Goal: Information Seeking & Learning: Learn about a topic

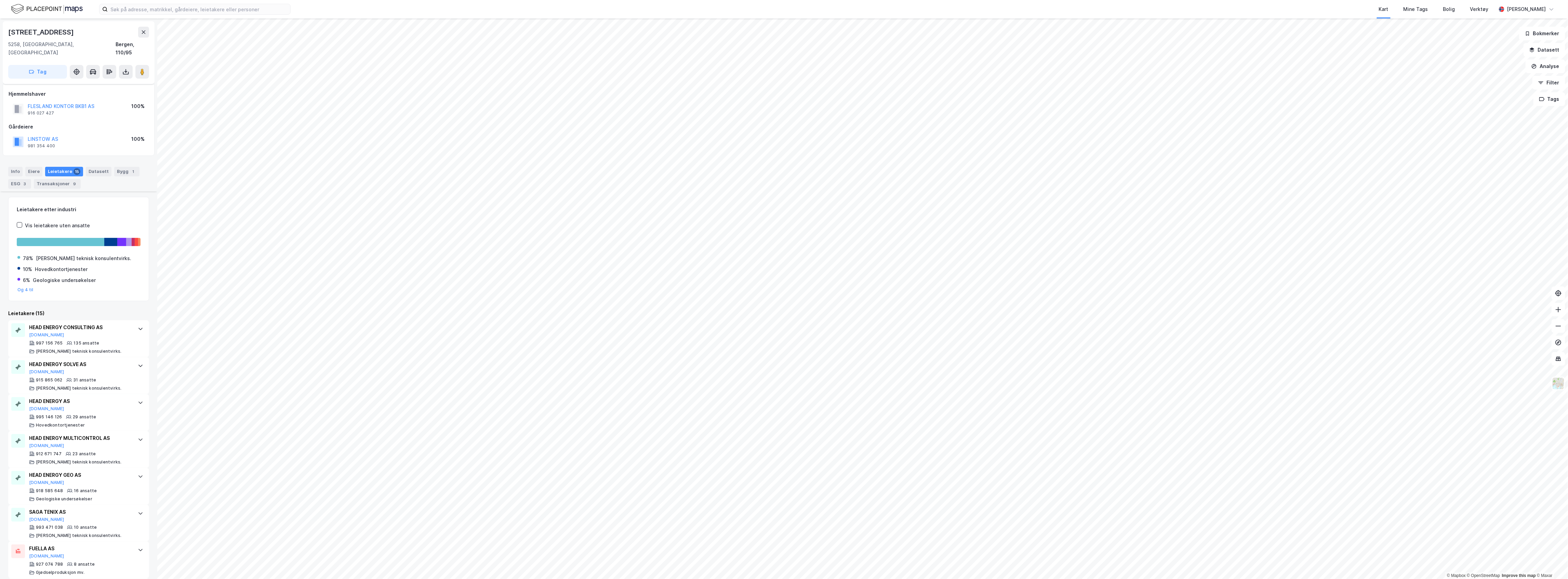
scroll to position [300, 0]
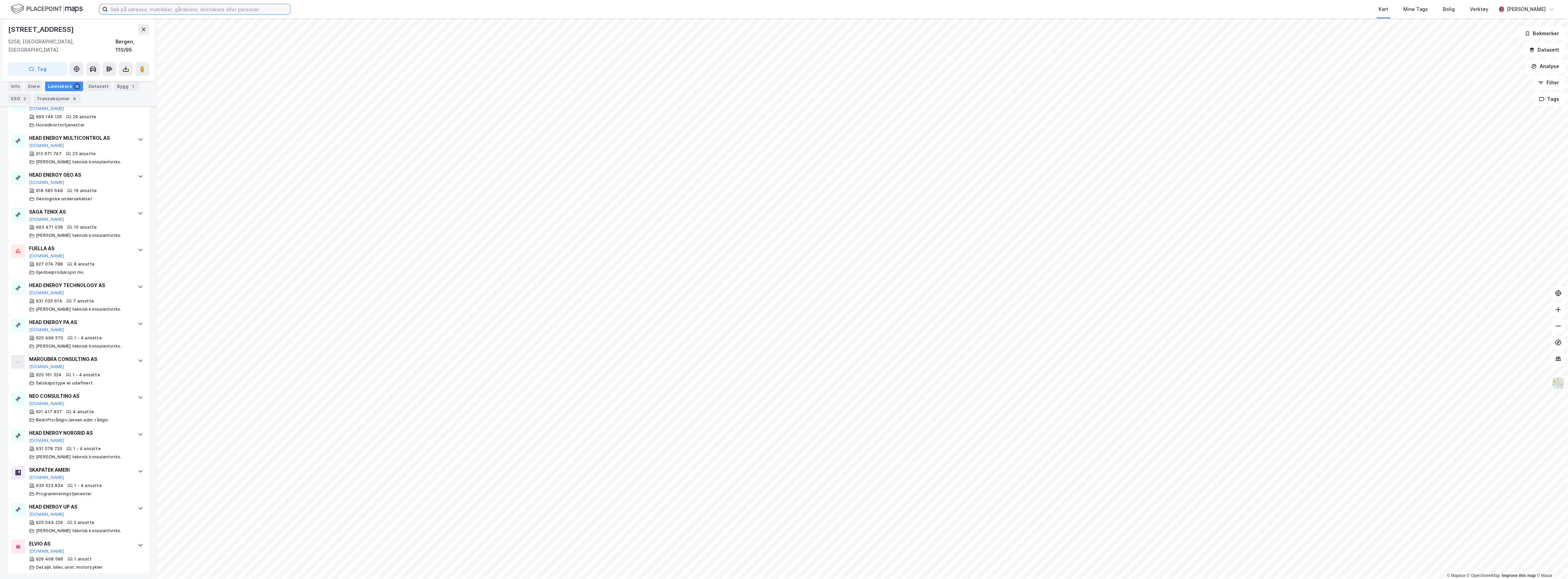
click at [187, 8] on input at bounding box center [199, 9] width 183 height 10
paste input "4601-13-1044-0-0"
click at [198, 32] on span "4601-13-1044-0-0" at bounding box center [197, 33] width 47 height 8
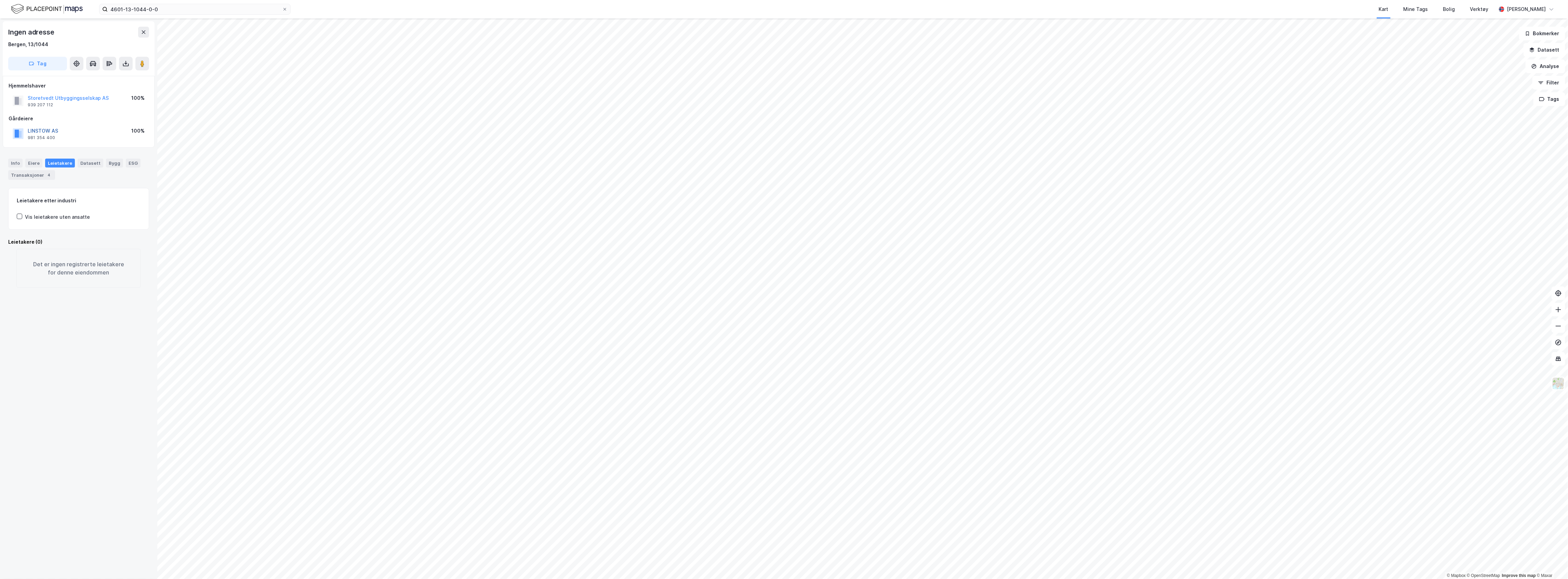
click at [0, 0] on button "LINSTOW AS" at bounding box center [0, 0] width 0 height 0
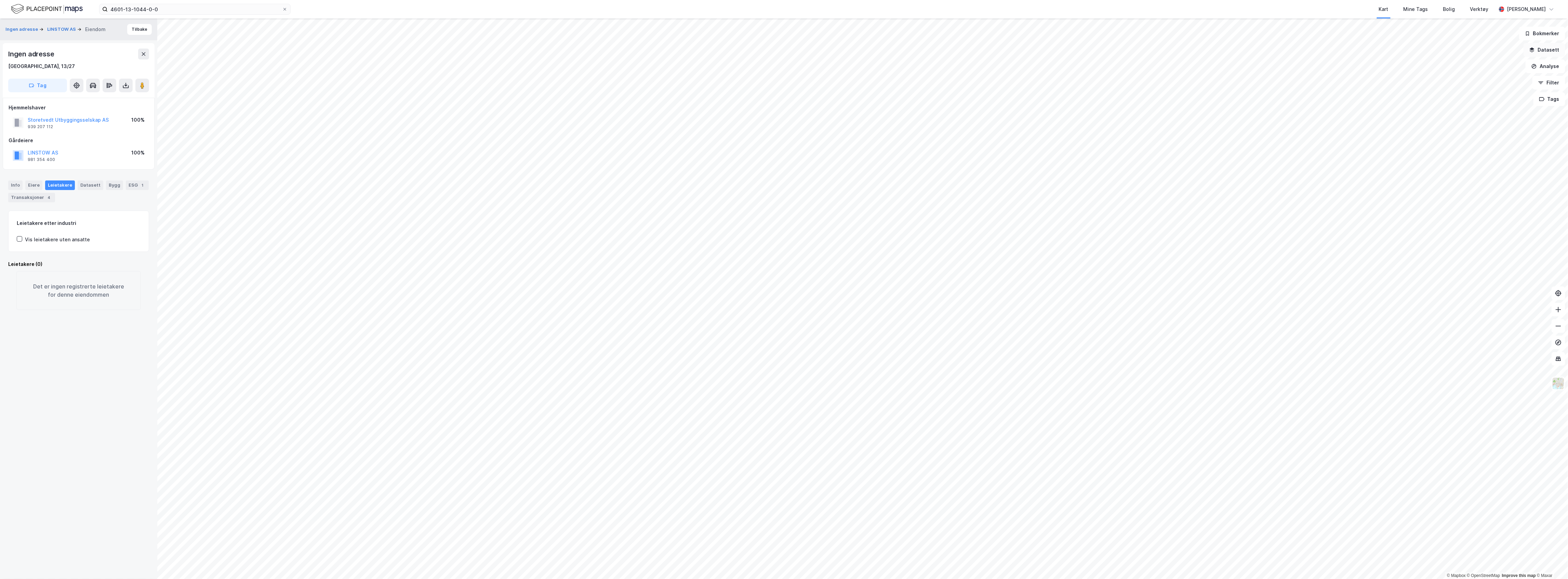
click at [1543, 49] on button "Datasett" at bounding box center [1544, 50] width 42 height 13
click at [1452, 189] on icon at bounding box center [1451, 192] width 5 height 5
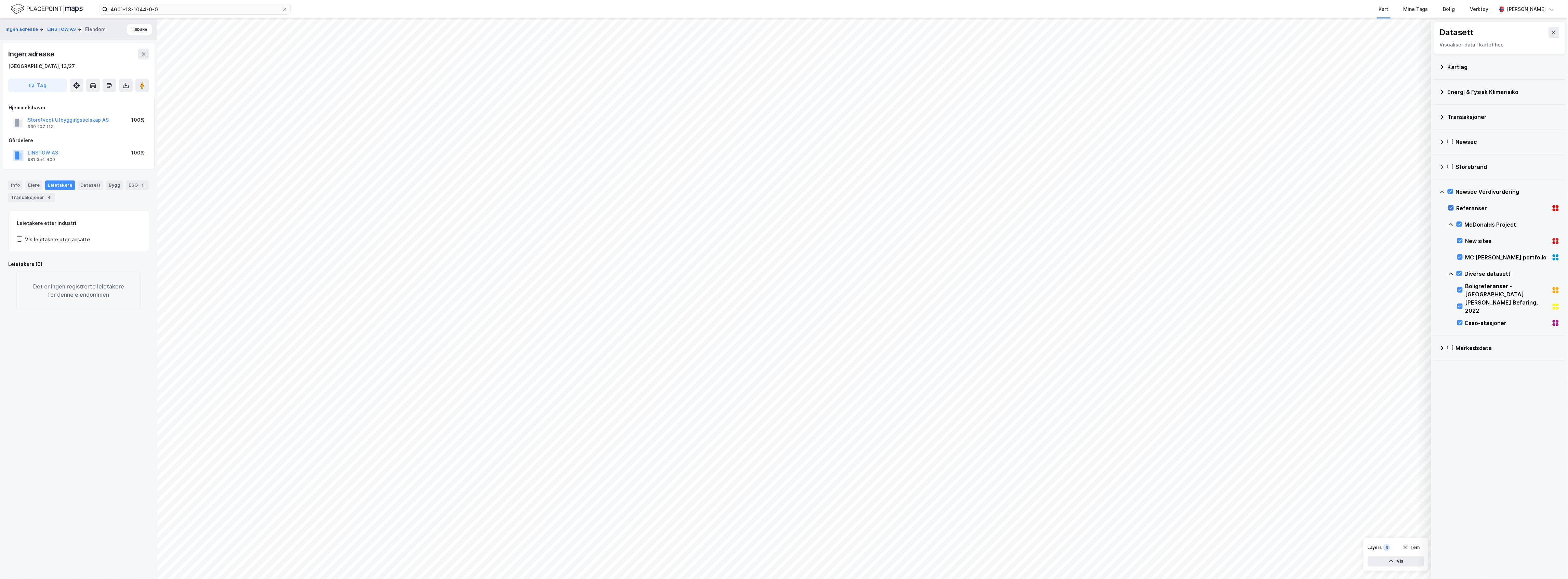
click at [1452, 210] on icon at bounding box center [1451, 208] width 5 height 5
click at [1454, 215] on div "Referanser" at bounding box center [1503, 208] width 111 height 16
click at [1459, 225] on icon at bounding box center [1459, 224] width 5 height 5
click at [1452, 207] on icon at bounding box center [1451, 208] width 5 height 5
click at [1458, 279] on div "Diverse datasett" at bounding box center [1503, 273] width 111 height 16
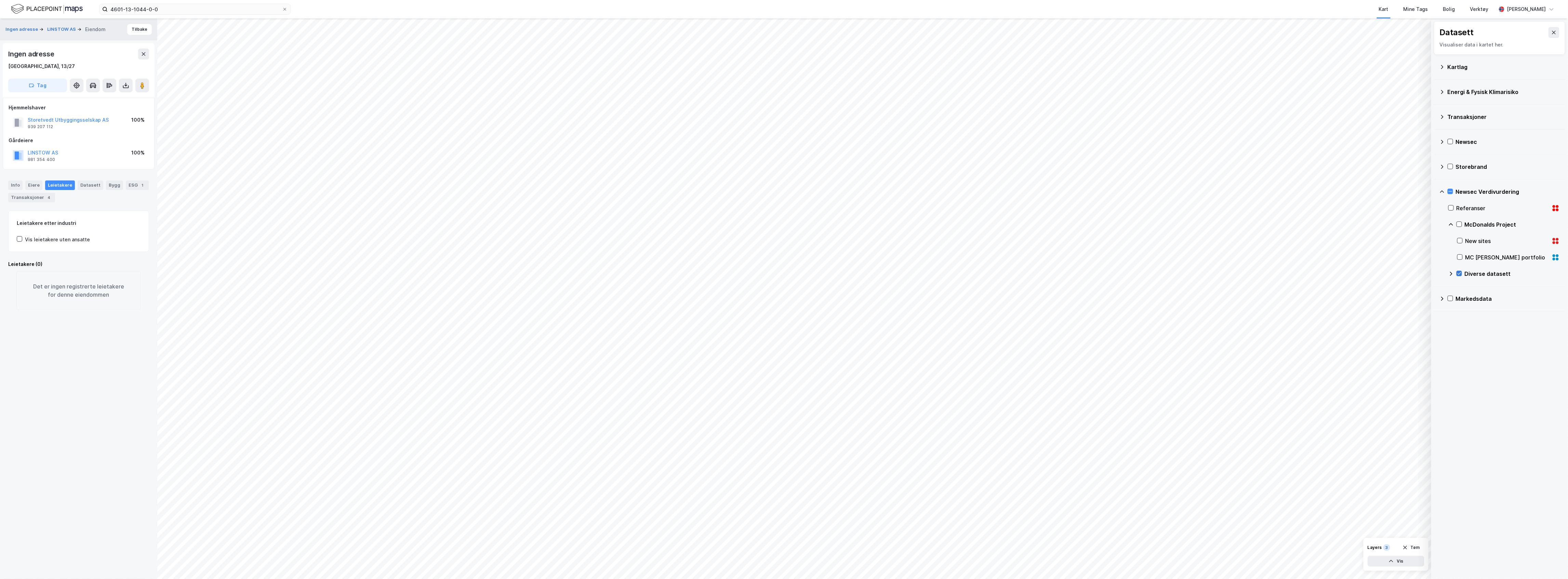
click at [1459, 276] on icon at bounding box center [1459, 273] width 5 height 5
click at [1450, 192] on icon at bounding box center [1451, 192] width 5 height 5
click at [1452, 212] on div "Referanser" at bounding box center [1503, 208] width 111 height 16
click at [1460, 224] on icon at bounding box center [1459, 224] width 5 height 5
click at [1461, 275] on icon at bounding box center [1459, 273] width 5 height 5
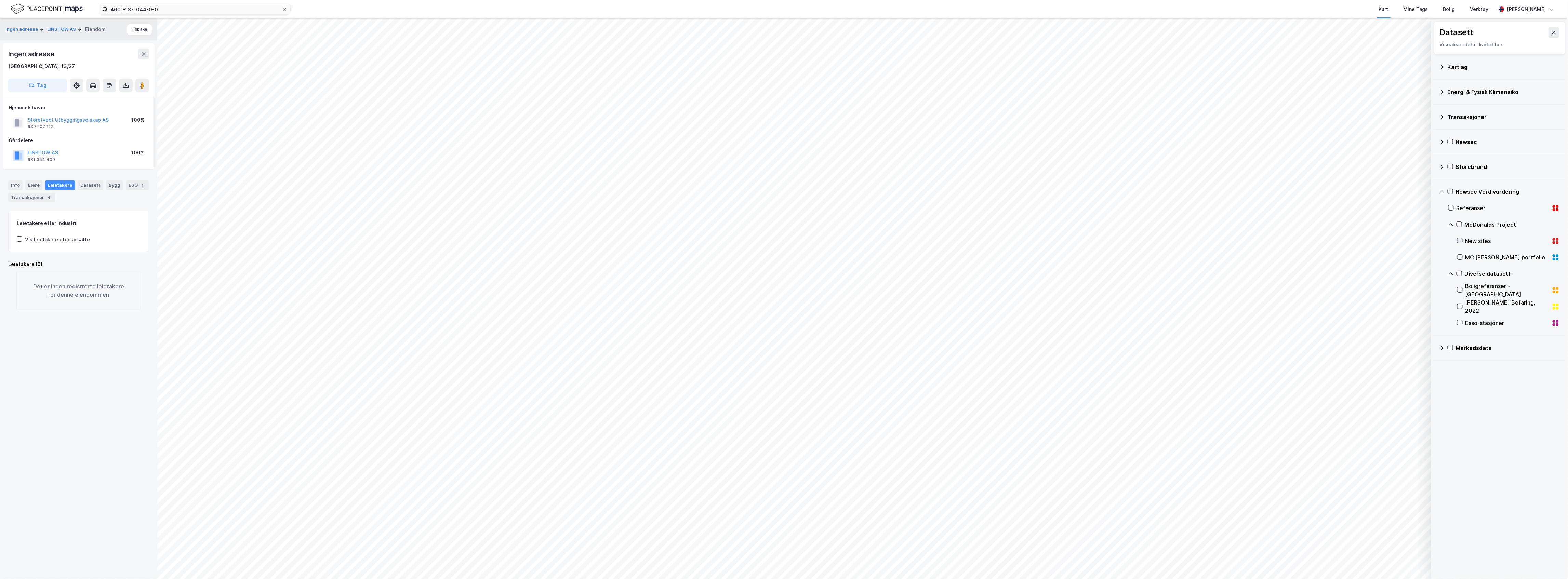
click at [1461, 240] on icon at bounding box center [1460, 241] width 5 height 5
click at [1453, 209] on icon at bounding box center [1451, 208] width 5 height 5
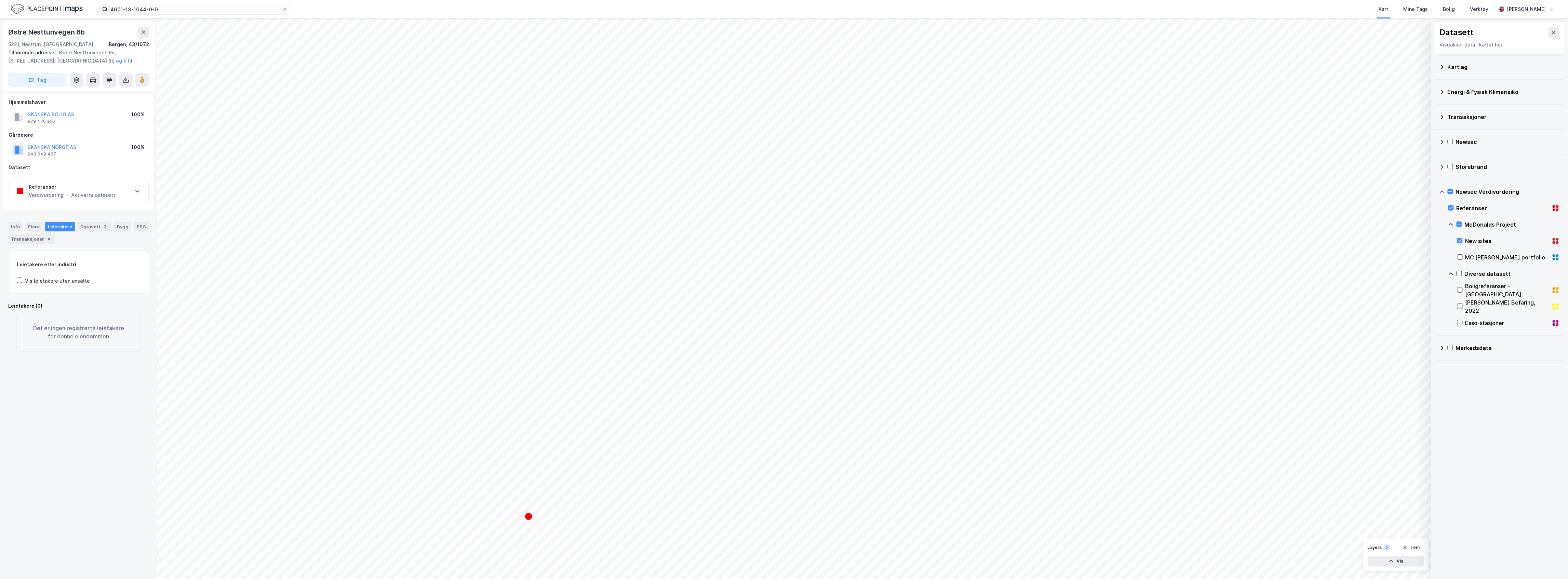
click at [52, 190] on div "Referanser" at bounding box center [72, 187] width 86 height 8
drag, startPoint x: 72, startPoint y: 227, endPoint x: 12, endPoint y: 233, distance: 60.3
click at [12, 233] on div "Rapportnavn Østre Nesttunvegen 6B Vurderingsdato 08.05.2023 Vurdert av Ingrid H…" at bounding box center [79, 245] width 139 height 82
copy div "Østre Nesttunvegen 6B"
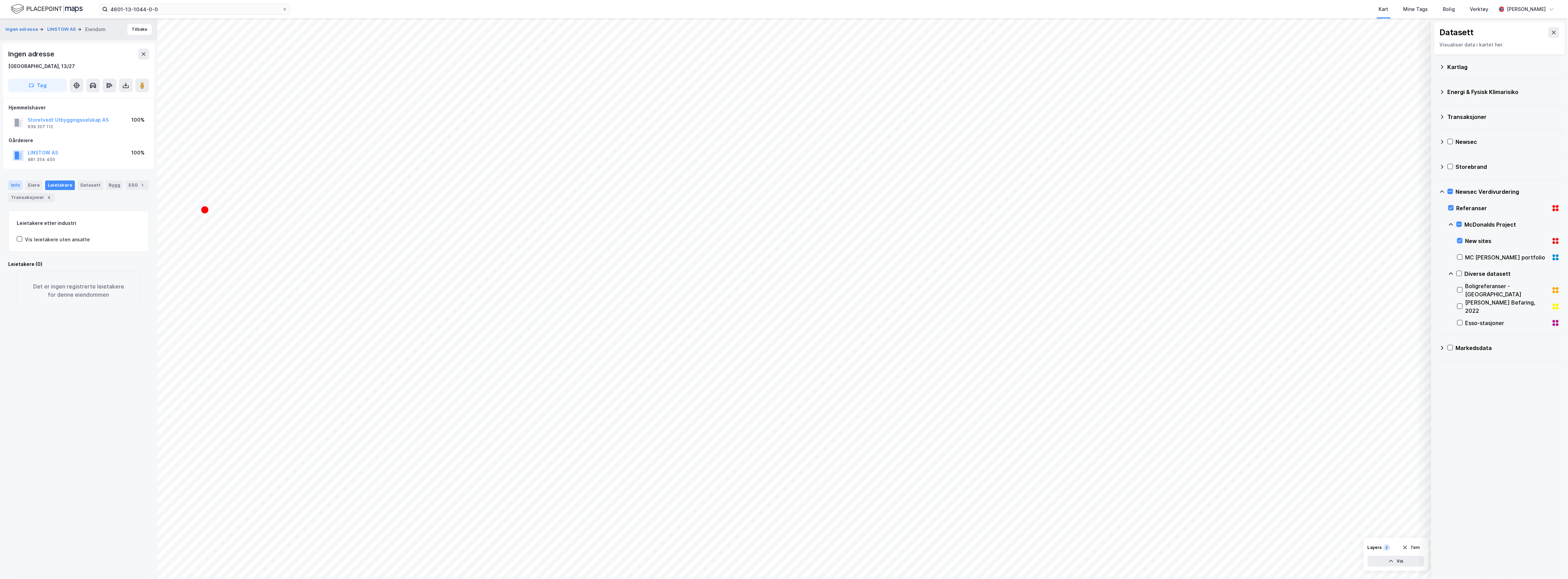
click at [18, 184] on div "Info" at bounding box center [15, 185] width 15 height 10
click at [74, 360] on div "Kommunekart" at bounding box center [79, 361] width 45 height 22
click at [43, 364] on div "Arealplaner" at bounding box center [30, 361] width 45 height 22
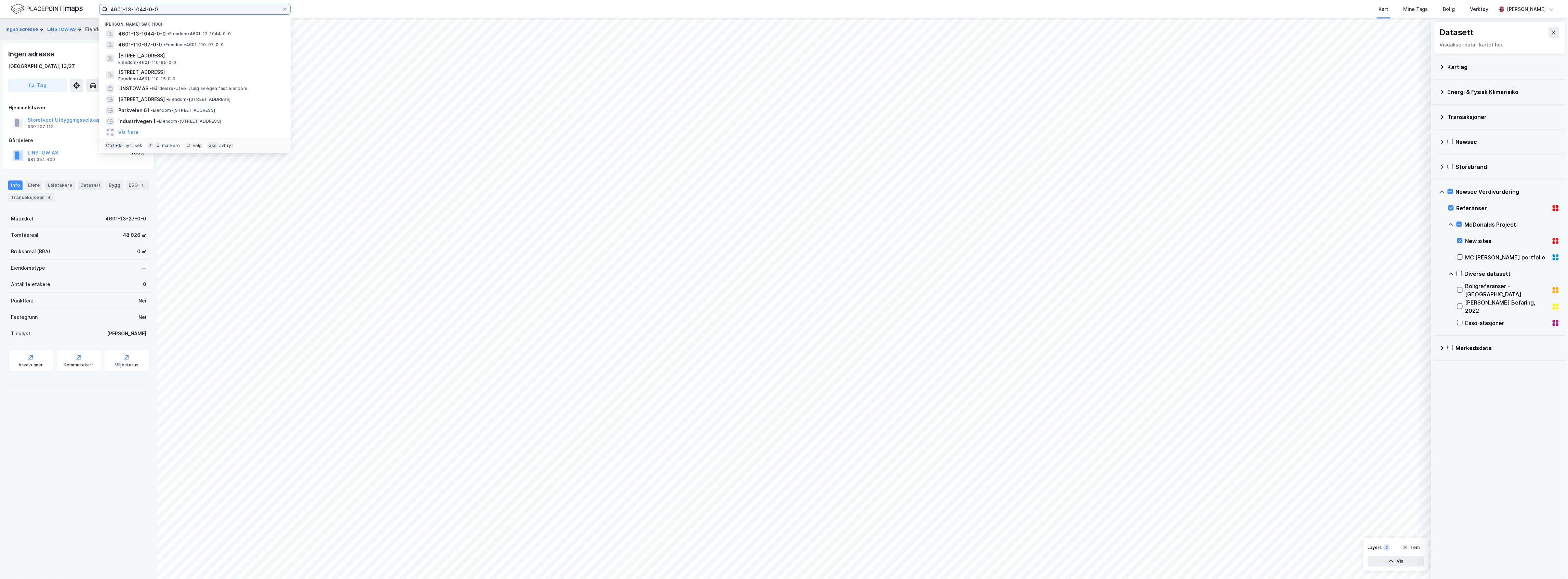
drag, startPoint x: 166, startPoint y: 12, endPoint x: 62, endPoint y: 12, distance: 104.0
click at [62, 12] on div "4601-13-1044-0-0 Nylige søk (100) 4601-13-1044-0-0 • Eiendom • 4601-13-1044-0-0…" at bounding box center [784, 9] width 1568 height 18
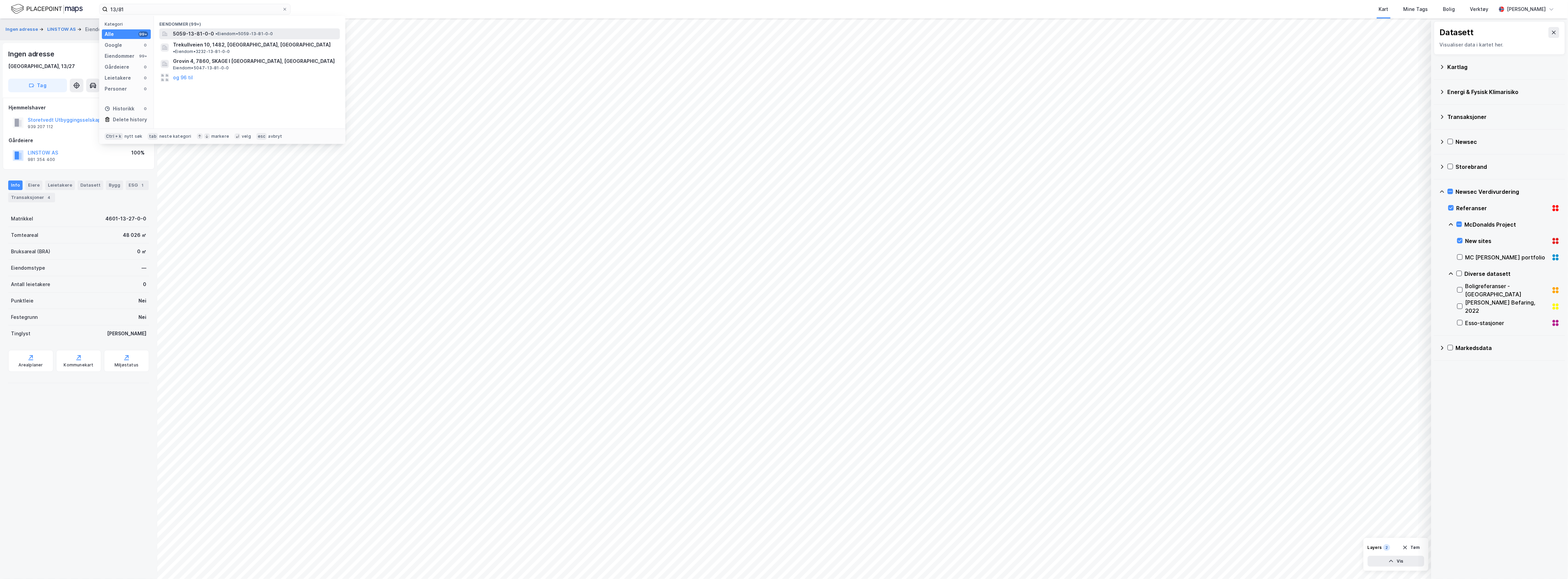
click at [200, 29] on div "5059-13-81-0-0 • Eiendom • 5059-13-81-0-0" at bounding box center [250, 34] width 181 height 11
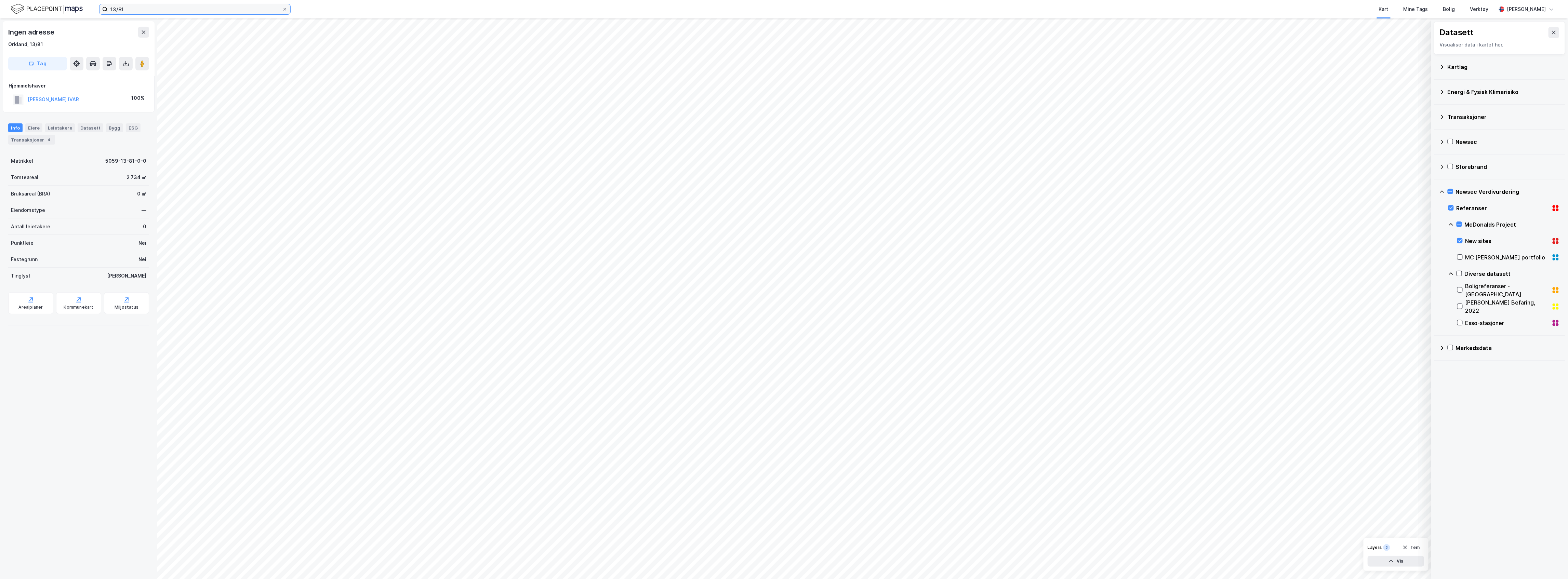
click at [172, 10] on input "13/81" at bounding box center [195, 9] width 174 height 10
click at [182, 74] on button "og 96 til" at bounding box center [183, 77] width 20 height 8
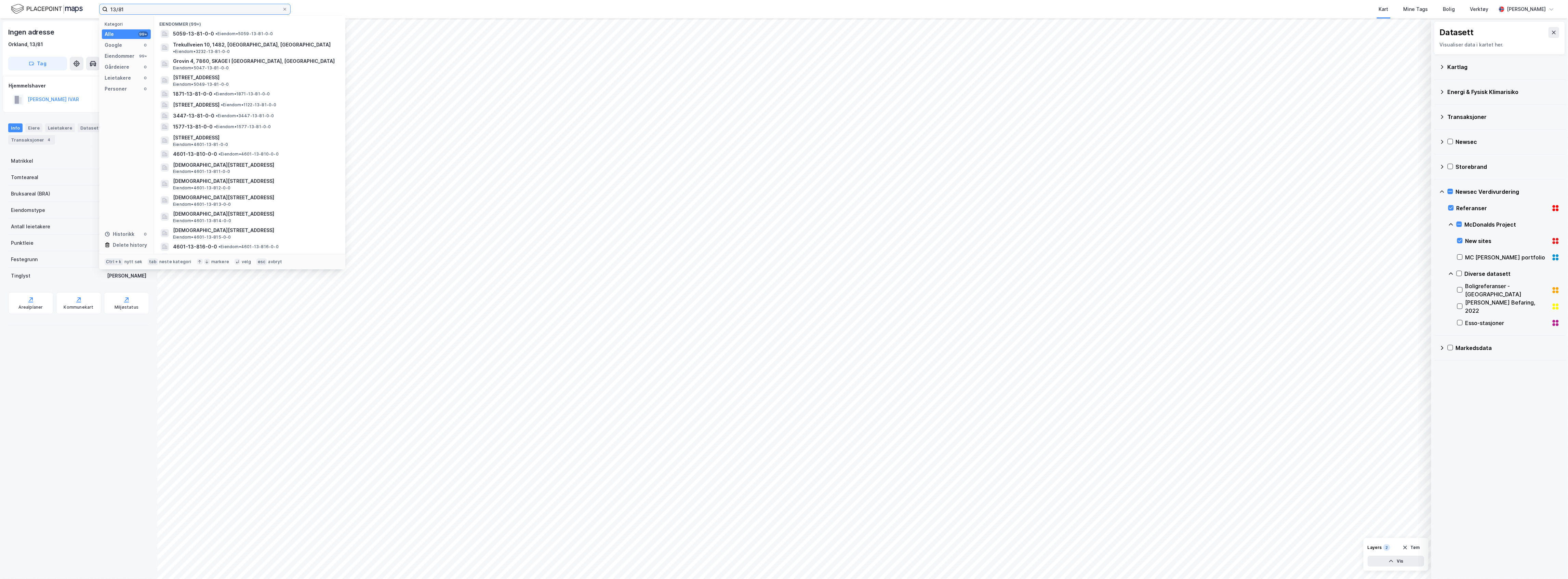
click at [208, 9] on input "13/81" at bounding box center [195, 9] width 174 height 10
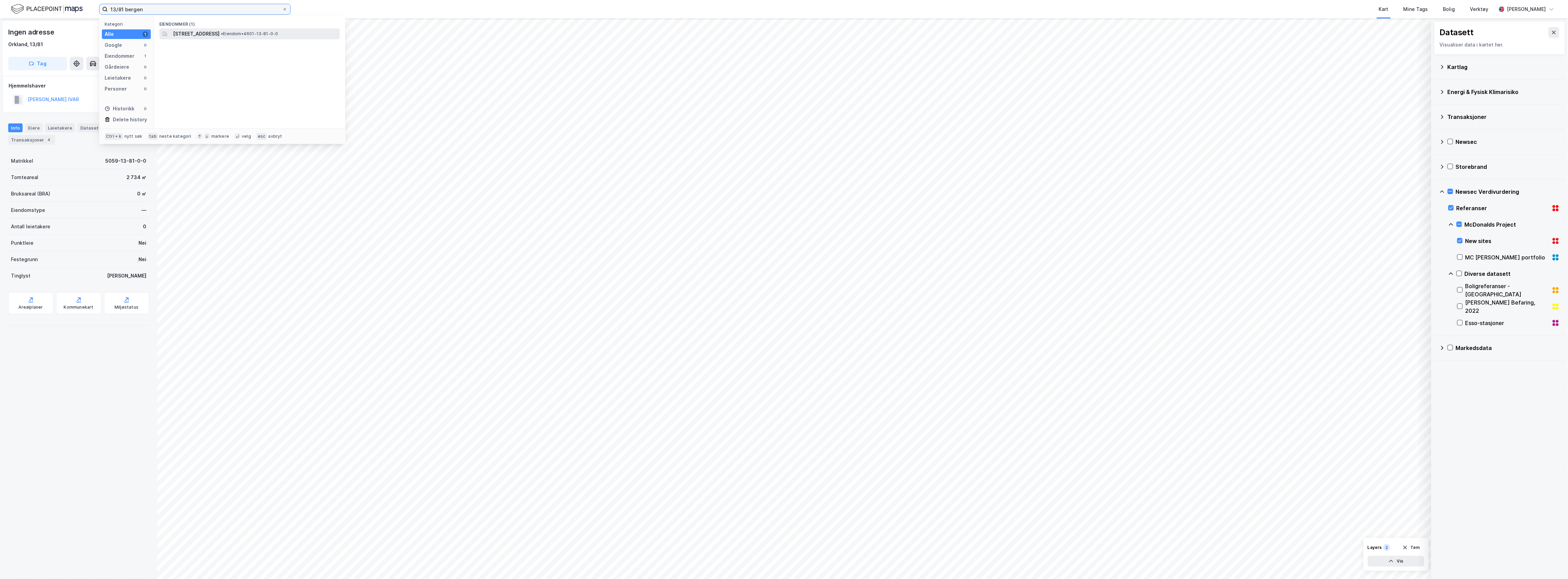
type input "13/81 bergen"
click at [278, 32] on span "• Eiendom • 4601-13-81-0-0" at bounding box center [250, 33] width 57 height 5
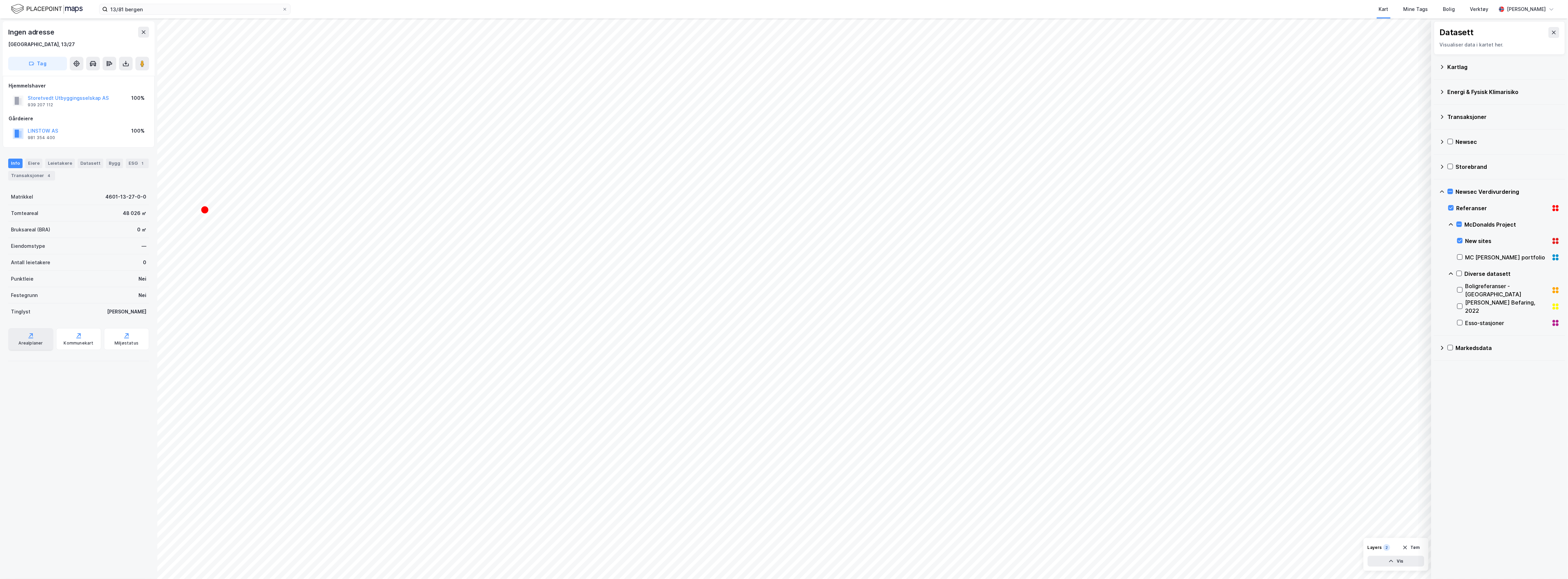
click at [30, 336] on icon at bounding box center [30, 335] width 7 height 7
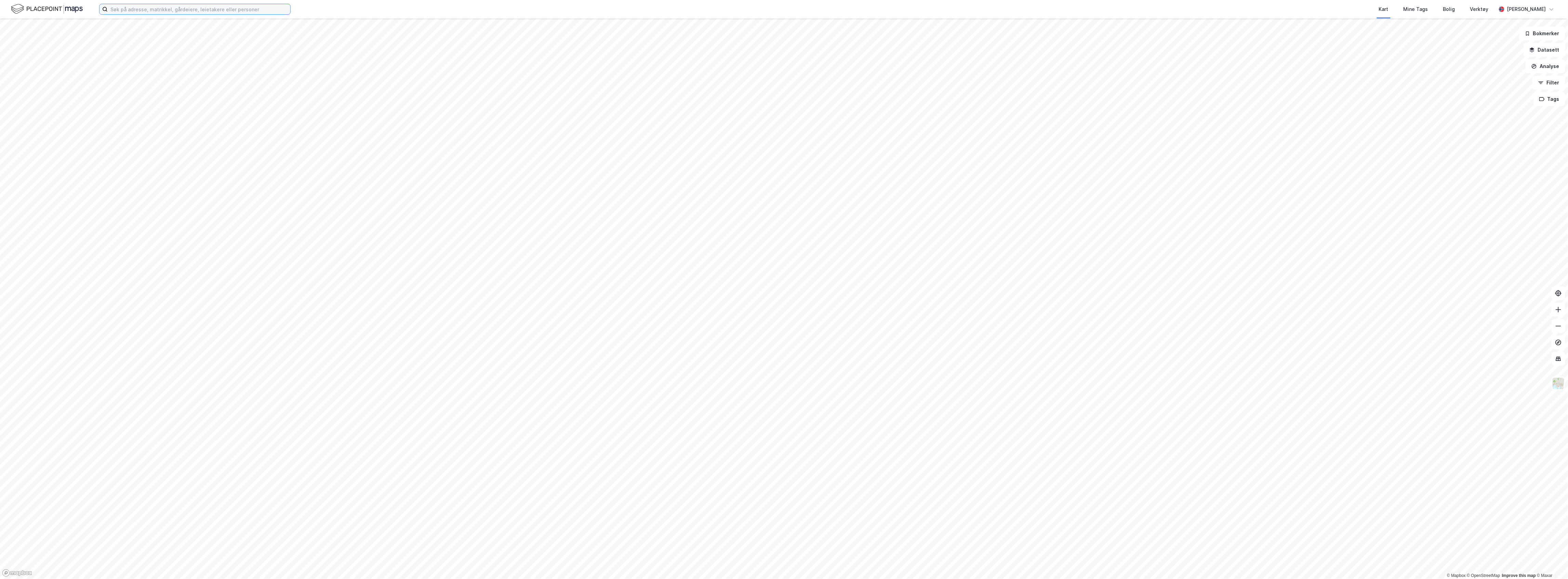
click at [239, 8] on input at bounding box center [199, 9] width 183 height 10
paste input "[STREET_ADDRESS]"
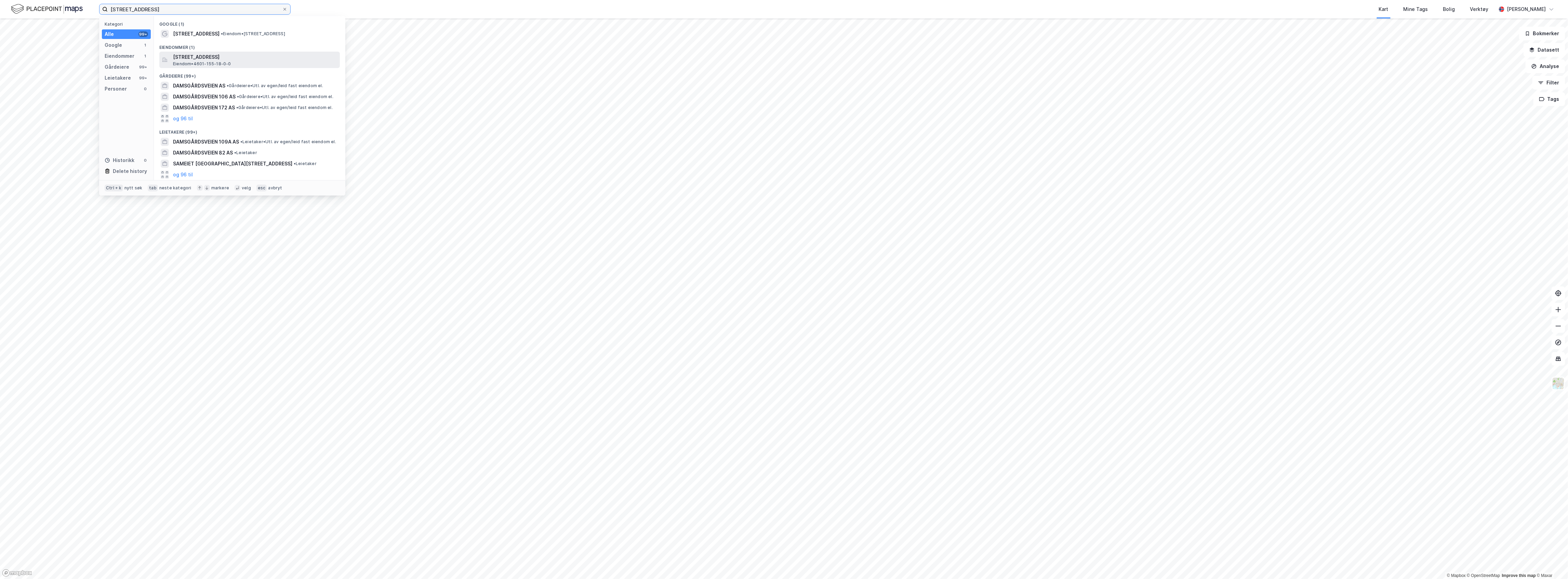
type input "[STREET_ADDRESS]"
click at [179, 57] on span "[STREET_ADDRESS]" at bounding box center [255, 57] width 164 height 8
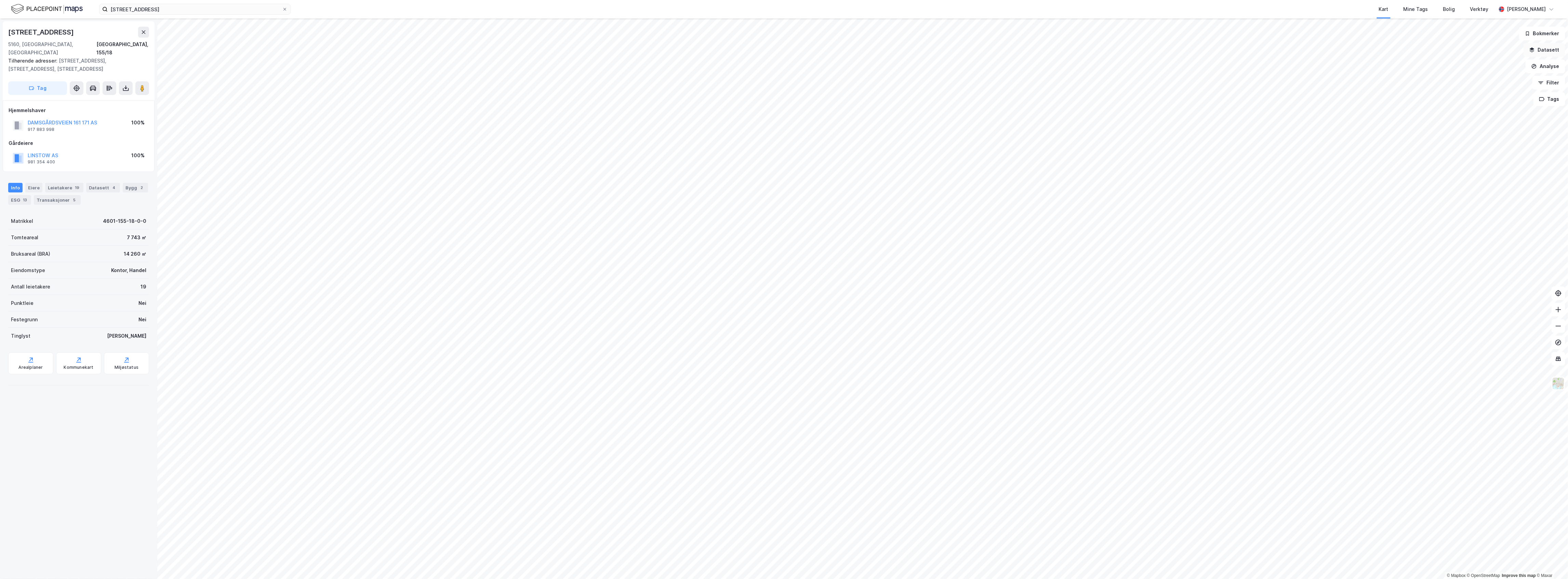
click at [1561, 46] on button "Datasett" at bounding box center [1544, 50] width 42 height 13
click at [1451, 138] on div "Newsec" at bounding box center [1500, 142] width 121 height 16
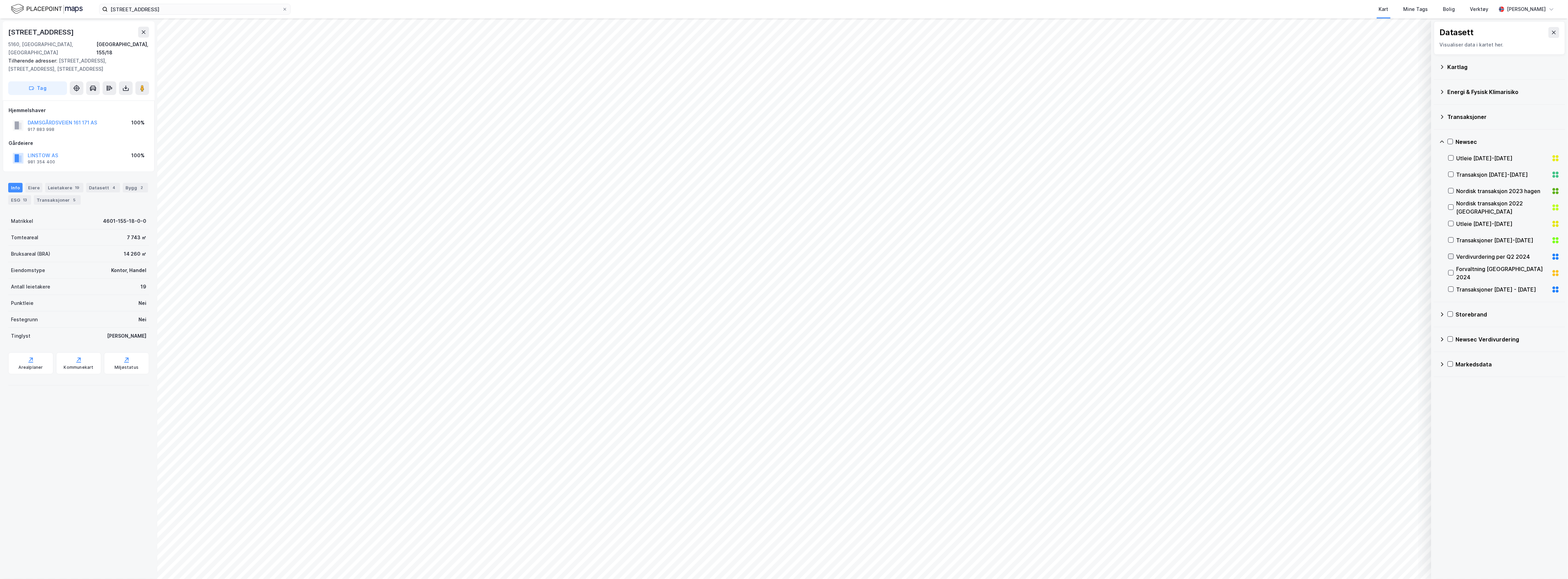
click at [1451, 254] on div at bounding box center [1451, 256] width 5 height 5
click at [1439, 342] on div "Newsec Verdivurdering" at bounding box center [1500, 339] width 131 height 25
click at [1441, 339] on icon at bounding box center [1442, 339] width 5 height 5
click at [1441, 339] on icon at bounding box center [1442, 339] width 4 height 2
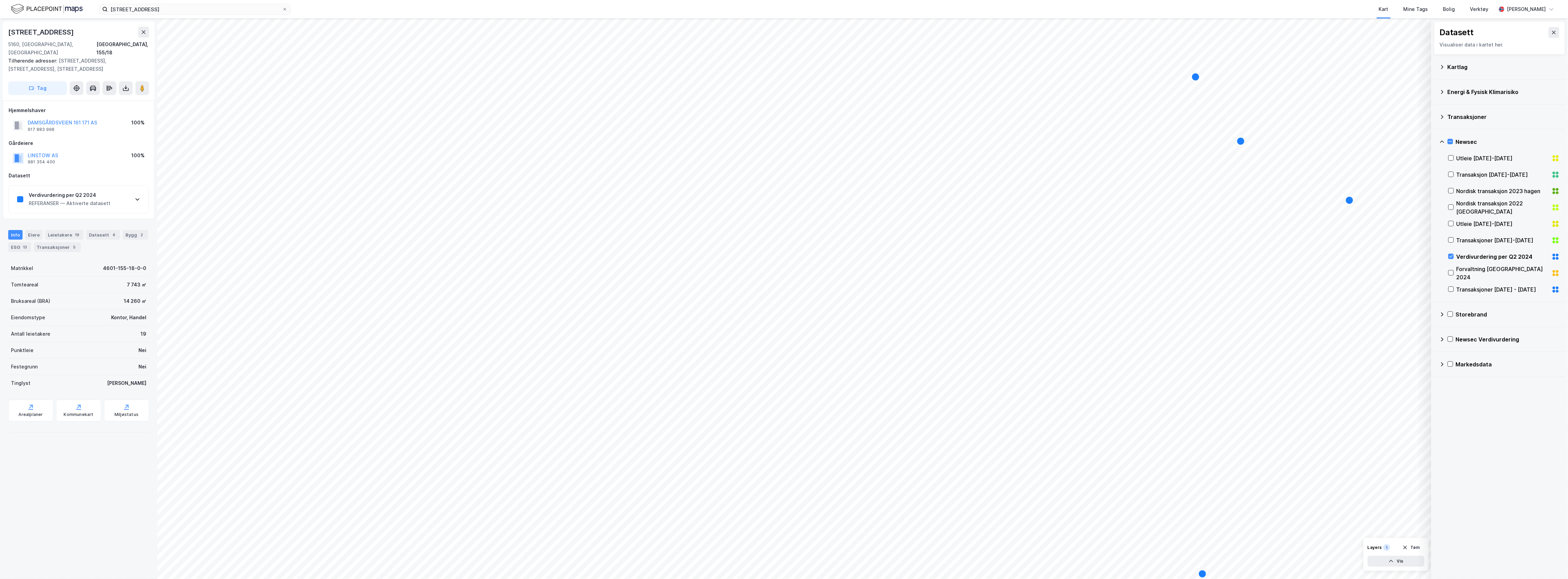
click at [94, 199] on div "REFERANSER — Aktiverte datasett" at bounding box center [69, 203] width 82 height 8
drag, startPoint x: 80, startPoint y: 32, endPoint x: 10, endPoint y: 38, distance: 70.3
click at [10, 38] on div "[STREET_ADDRESS]" at bounding box center [78, 41] width 141 height 30
copy div "[STREET_ADDRESS]"
click at [1168, 538] on icon "Map marker" at bounding box center [1168, 539] width 8 height 8
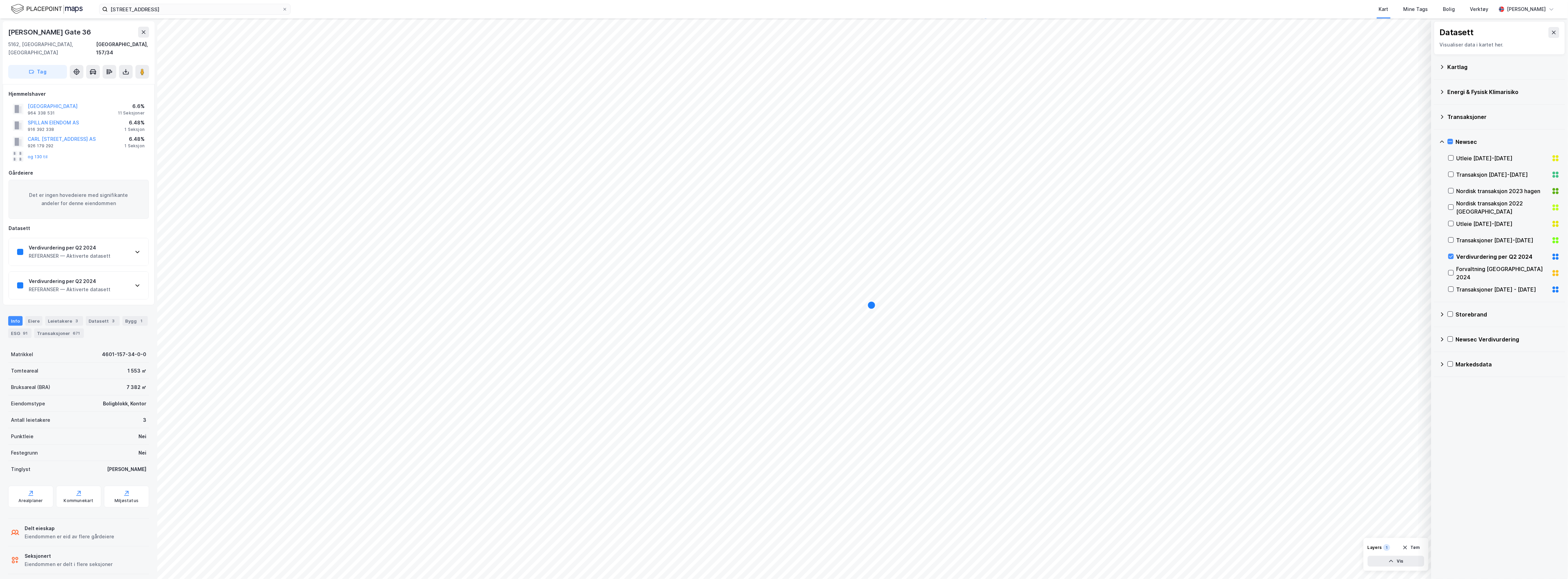
click at [97, 243] on div "Verdivurdering per Q2 2024" at bounding box center [69, 247] width 82 height 8
click at [116, 256] on div "Verdivurdering per Q2 2024 REFERANSER — Aktiverte datasett" at bounding box center [79, 252] width 139 height 27
drag, startPoint x: 79, startPoint y: 31, endPoint x: 10, endPoint y: 27, distance: 69.1
click at [10, 27] on div "[PERSON_NAME] Gate 36" at bounding box center [78, 32] width 141 height 11
click at [139, 68] on button at bounding box center [142, 72] width 13 height 13
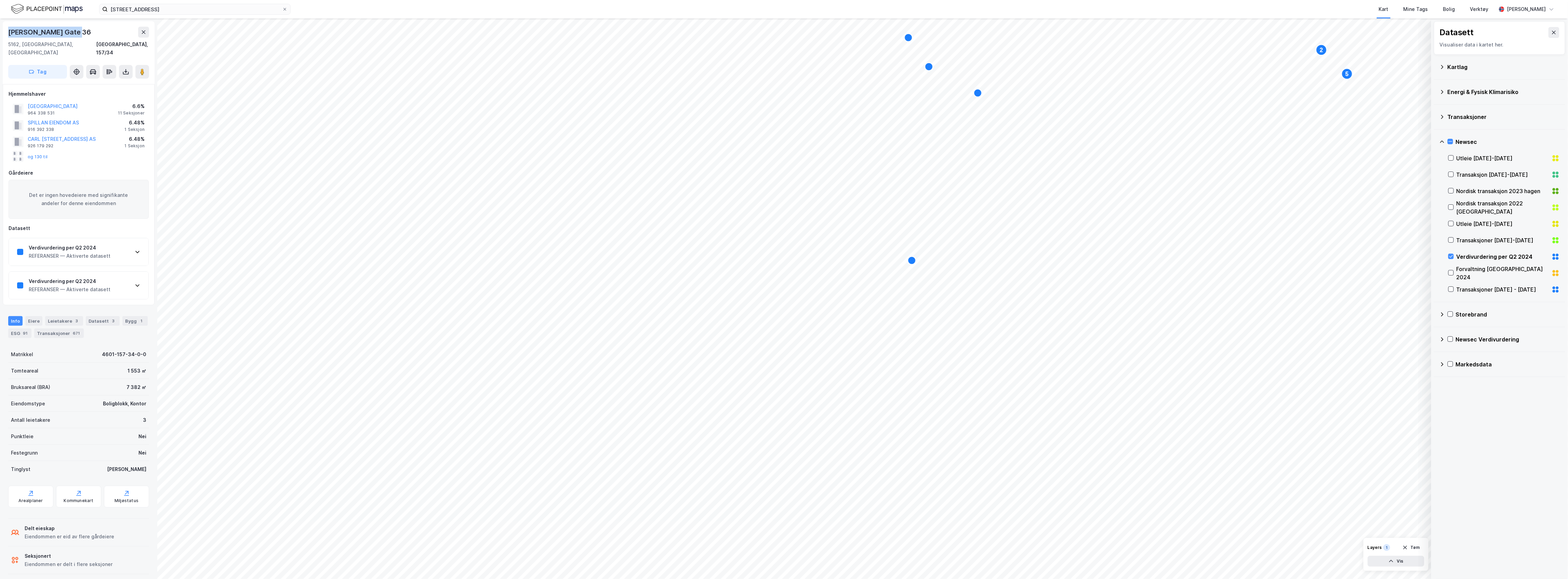
copy div "[PERSON_NAME] Gate 36"
click at [97, 243] on div "Verdivurdering per Q2 2024" at bounding box center [69, 247] width 82 height 8
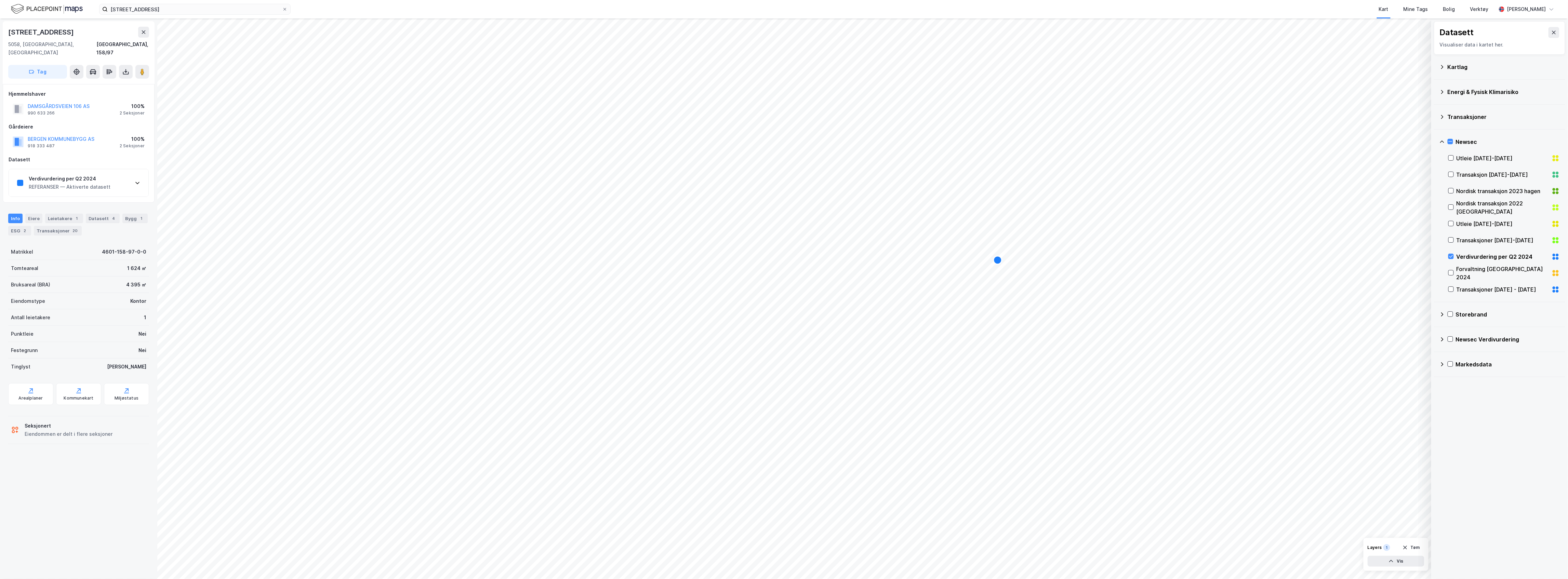
click at [72, 169] on div "Verdivurdering per Q2 2024 REFERANSER — Aktiverte datasett" at bounding box center [79, 182] width 139 height 27
drag, startPoint x: 81, startPoint y: 30, endPoint x: 1, endPoint y: 29, distance: 80.0
click at [1, 29] on div "[STREET_ADDRESS], [GEOGRAPHIC_DATA], 158/97 Tag [GEOGRAPHIC_DATA] 106 AS 990 63…" at bounding box center [79, 298] width 157 height 560
copy div "[STREET_ADDRESS]"
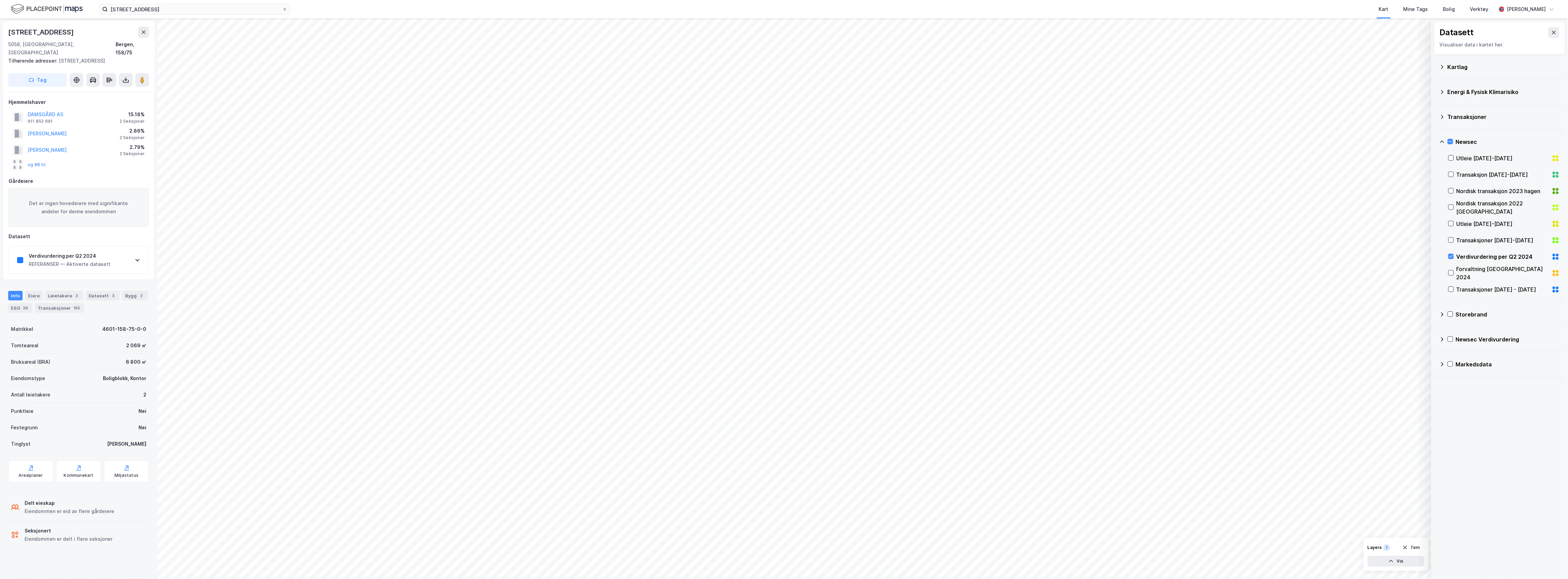
click at [111, 253] on div "Verdivurdering per Q2 2024 REFERANSER — Aktiverte datasett" at bounding box center [79, 260] width 139 height 27
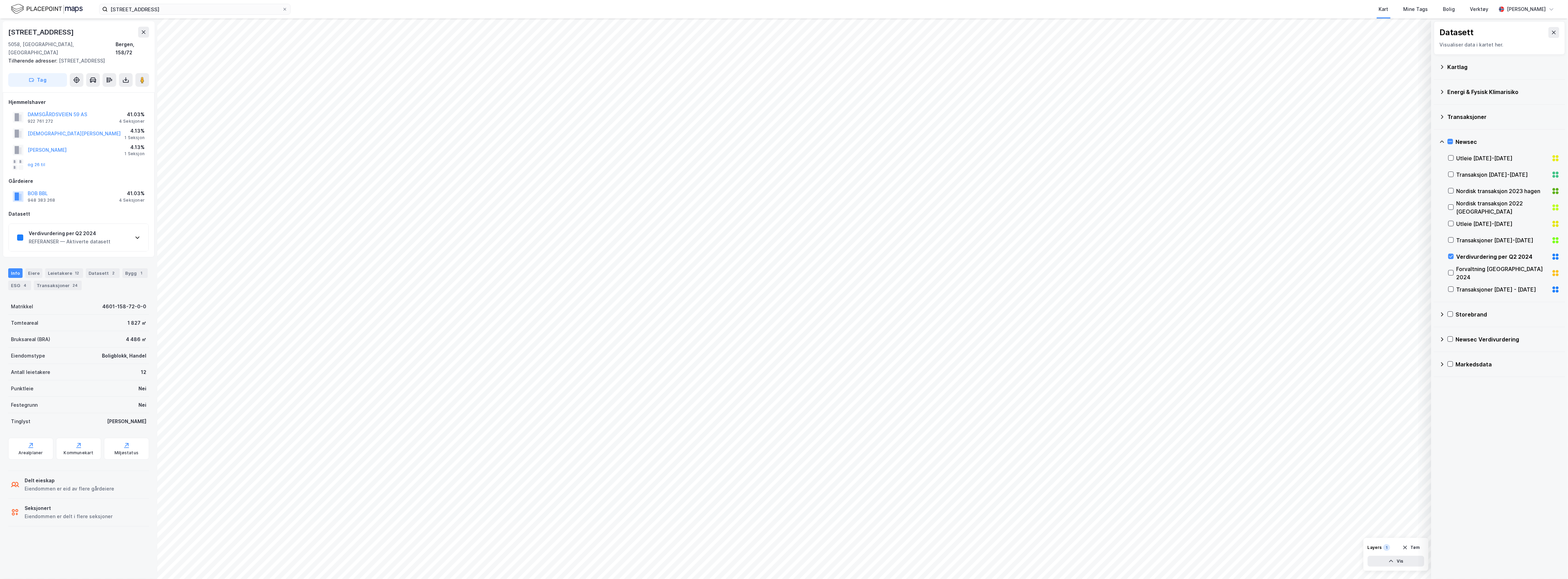
click at [53, 237] on div "REFERANSER — Aktiverte datasett" at bounding box center [69, 241] width 82 height 8
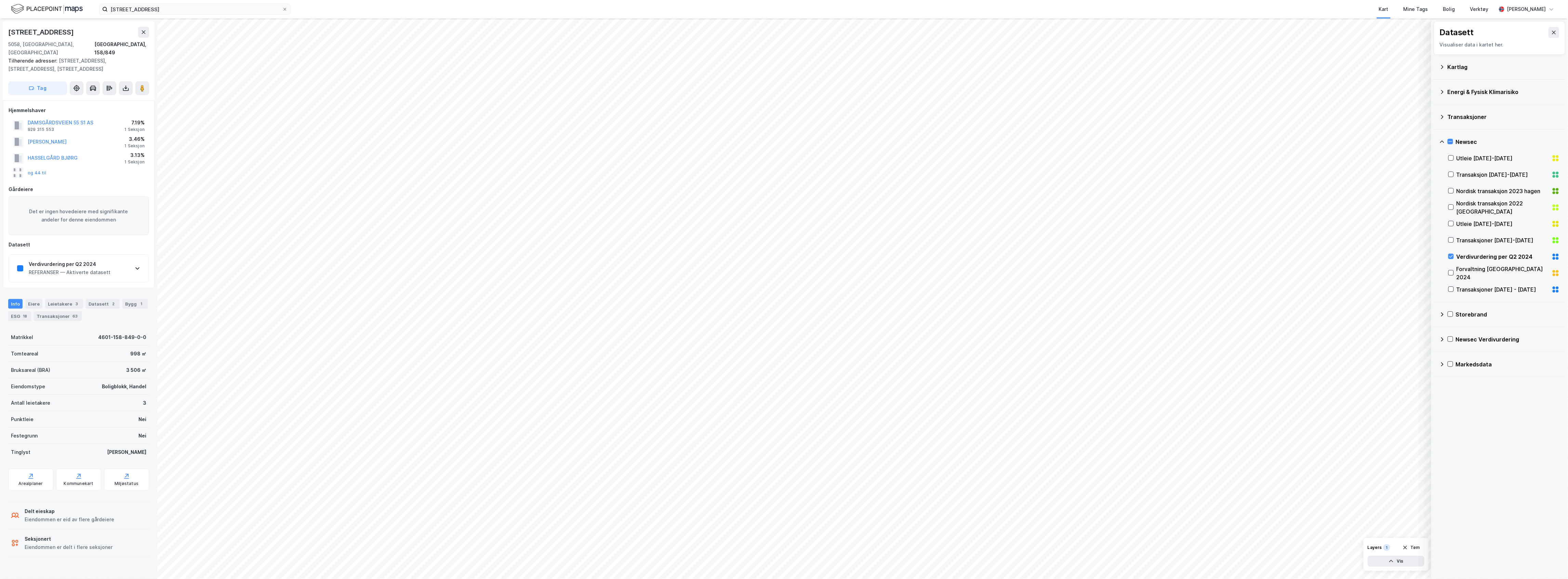
click at [68, 268] on div "REFERANSER — Aktiverte datasett" at bounding box center [69, 272] width 82 height 8
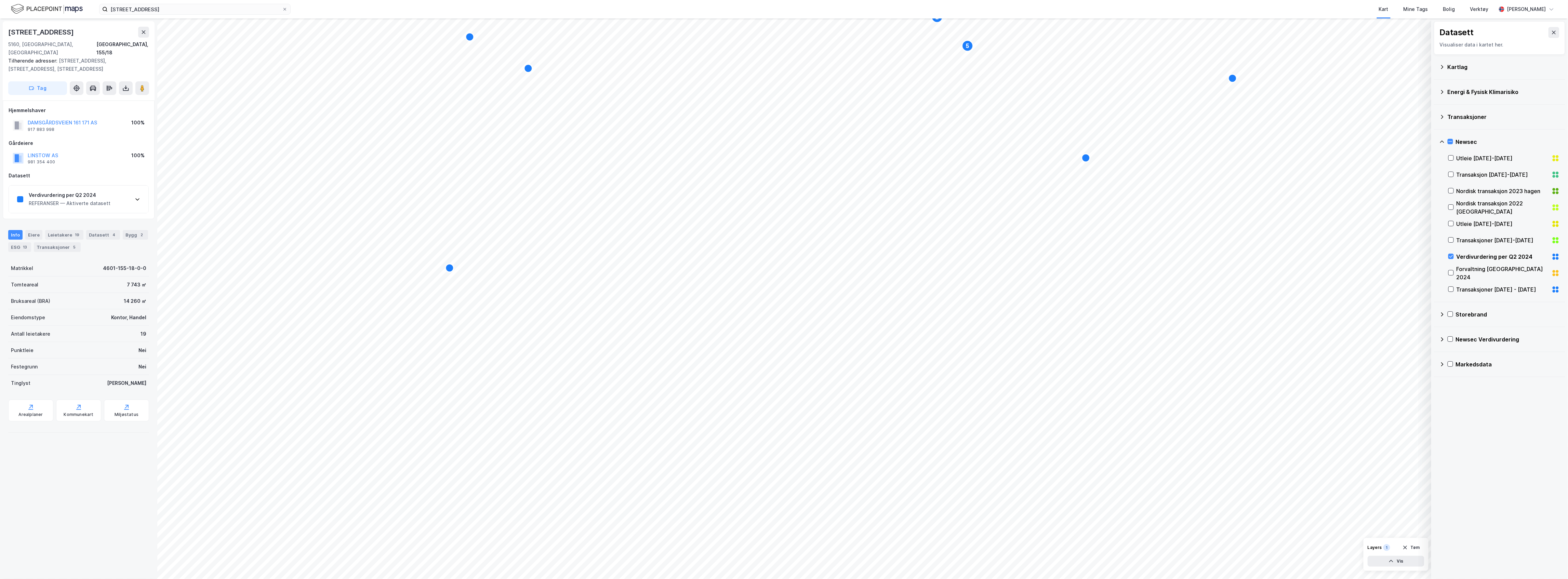
click at [86, 199] on div "REFERANSER — Aktiverte datasett" at bounding box center [69, 203] width 82 height 8
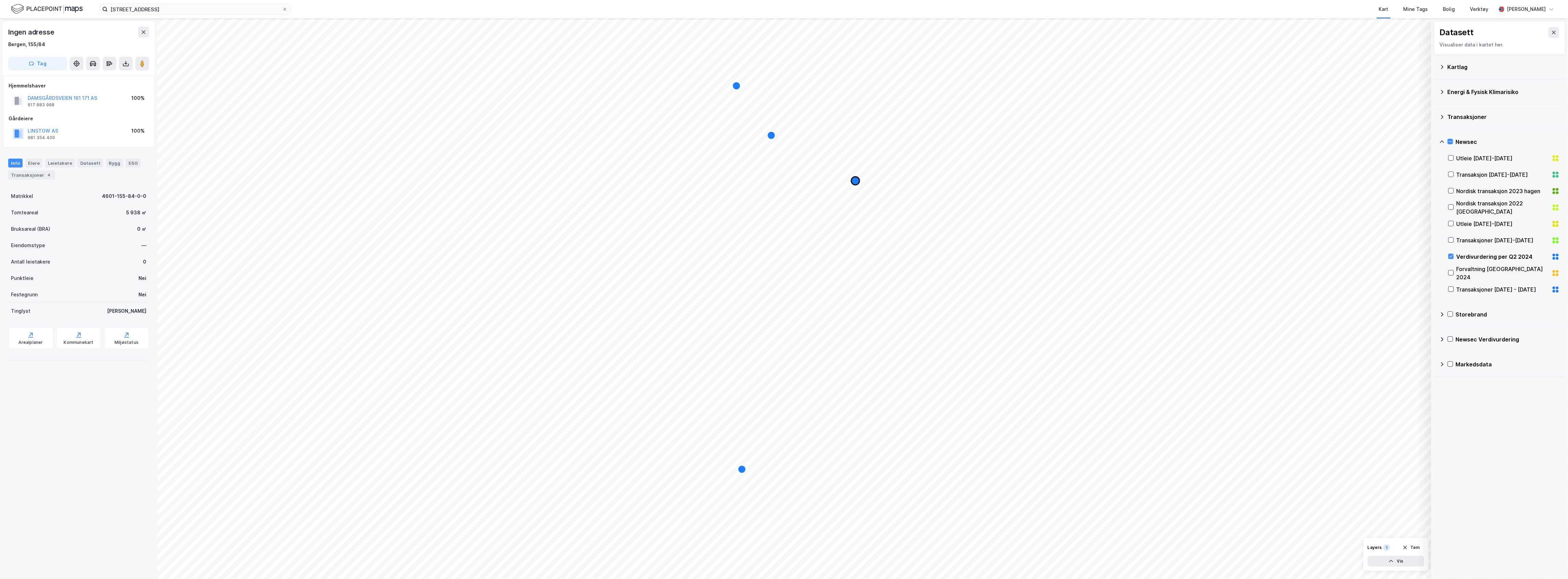
click at [854, 179] on icon "Map marker" at bounding box center [855, 180] width 8 height 8
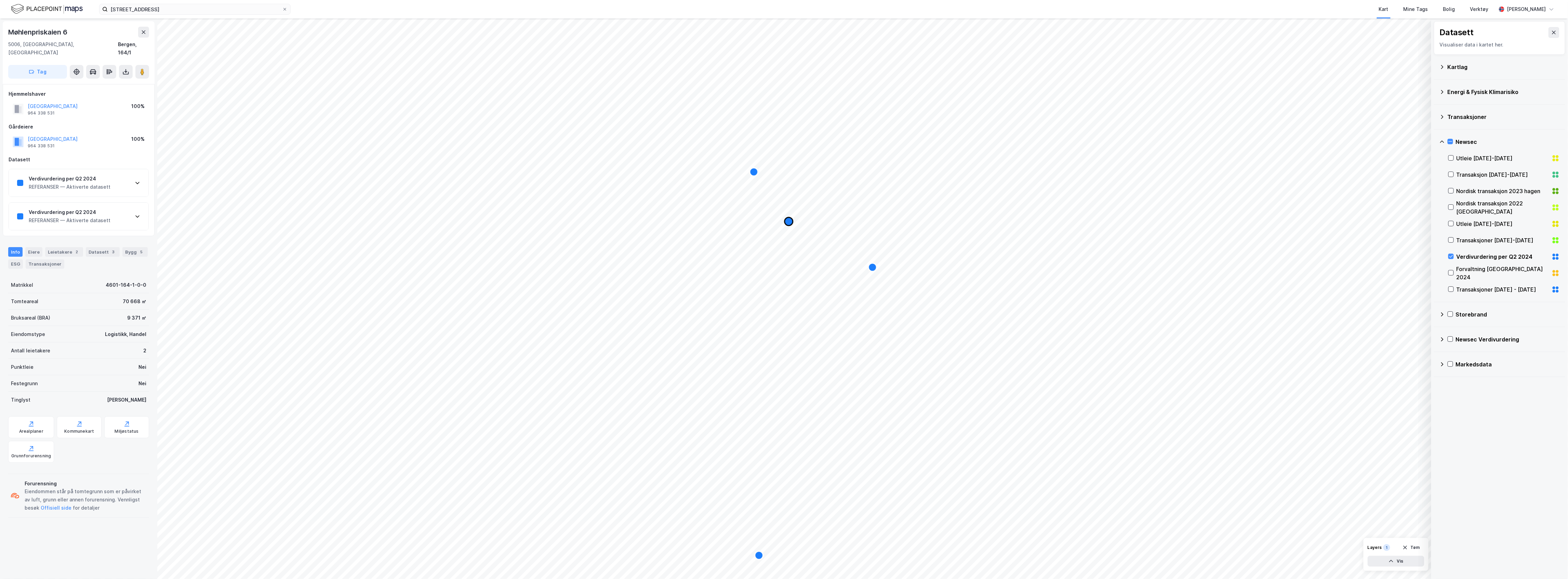
click at [788, 220] on icon "Map marker" at bounding box center [788, 221] width 8 height 8
click at [752, 170] on icon "Map marker" at bounding box center [754, 172] width 8 height 8
click at [76, 185] on div "Verdivurdering per Q2 2024 REFERANSER — Aktiverte datasett" at bounding box center [79, 182] width 139 height 27
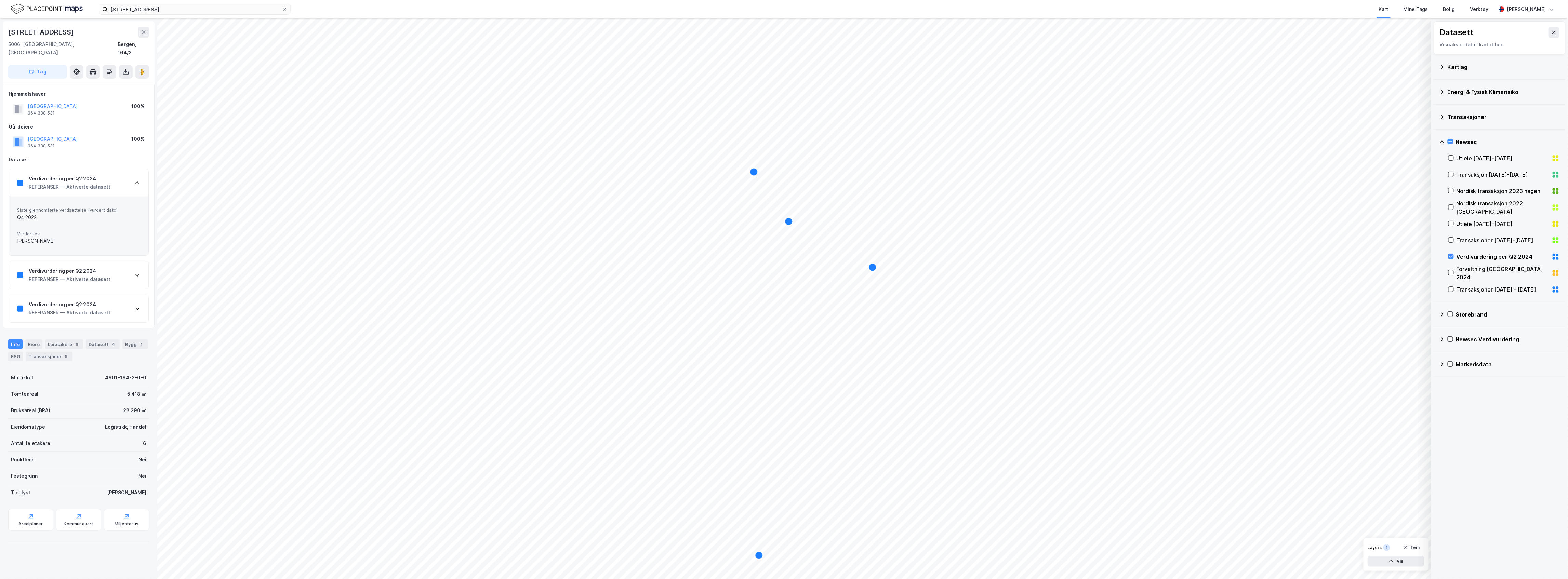
click at [76, 185] on div "Verdivurdering per Q2 2024 REFERANSER — Aktiverte datasett" at bounding box center [79, 182] width 139 height 27
click at [90, 218] on div "Verdivurdering per Q2 2024 REFERANSER — Aktiverte datasett" at bounding box center [79, 216] width 139 height 27
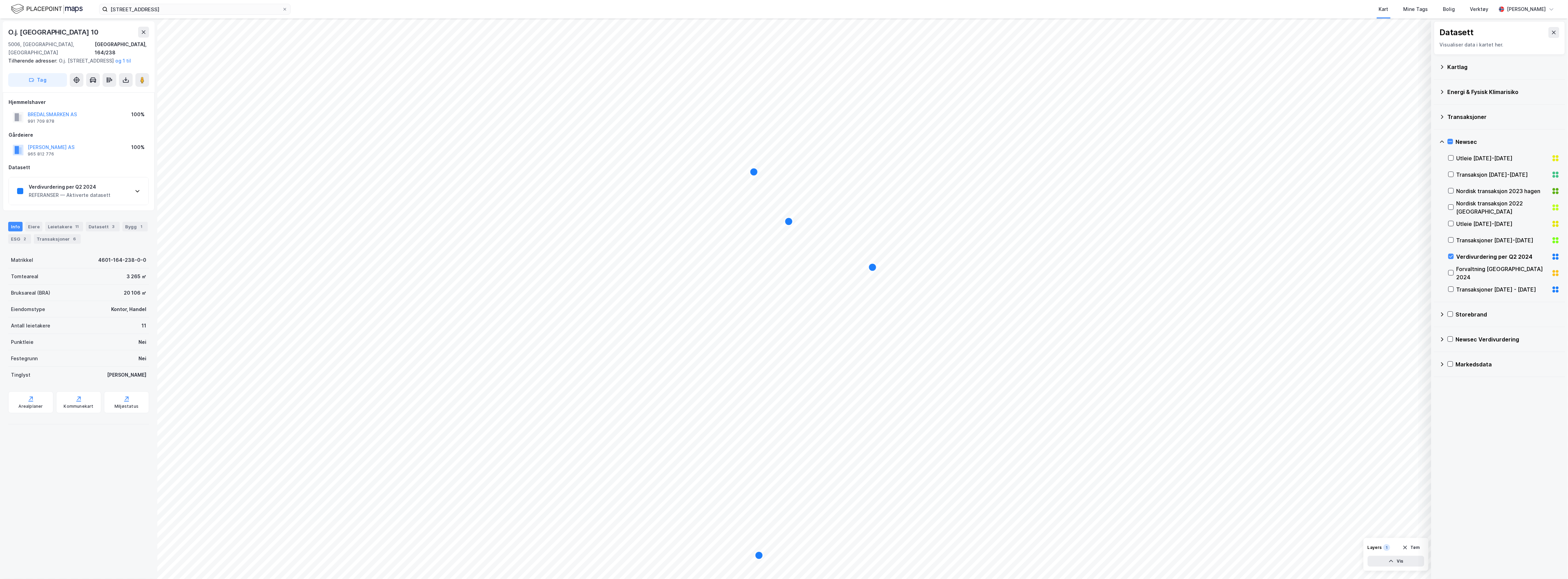
click at [82, 190] on div "Verdivurdering per Q2 2024" at bounding box center [69, 187] width 82 height 8
click at [107, 197] on div "REFERANSER — Aktiverte datasett" at bounding box center [69, 195] width 82 height 8
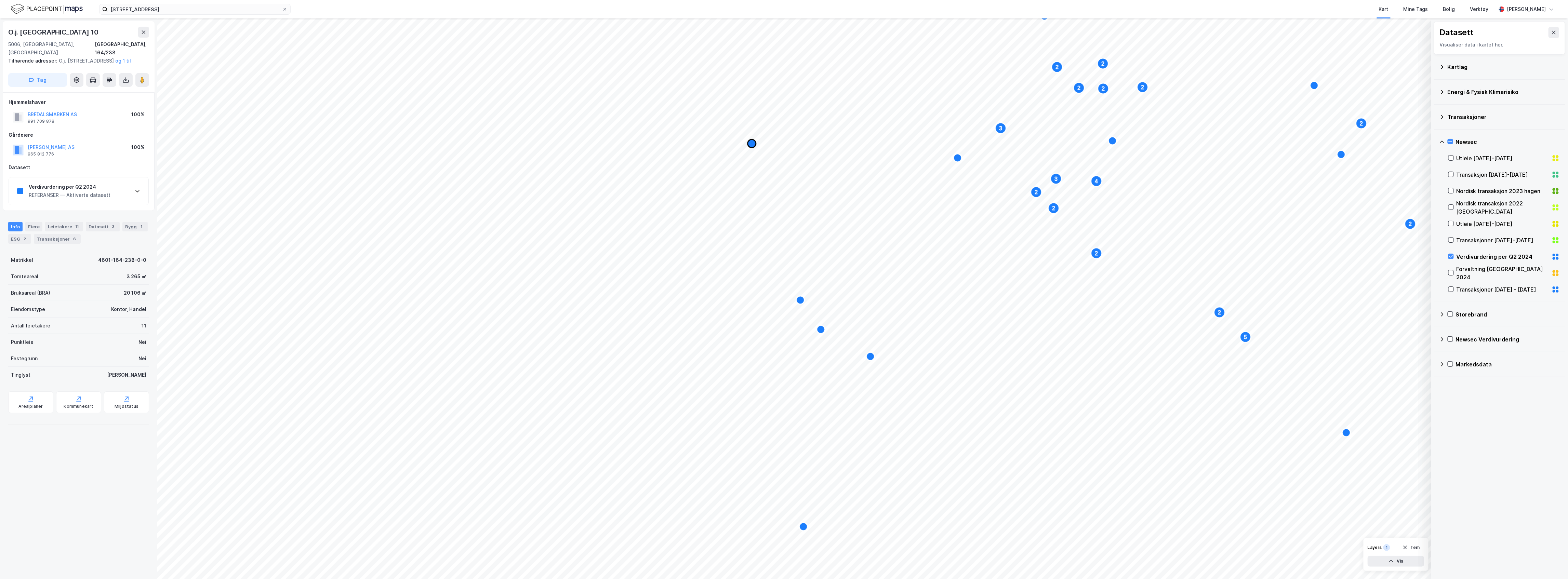
click at [752, 144] on icon "Map marker" at bounding box center [751, 143] width 8 height 8
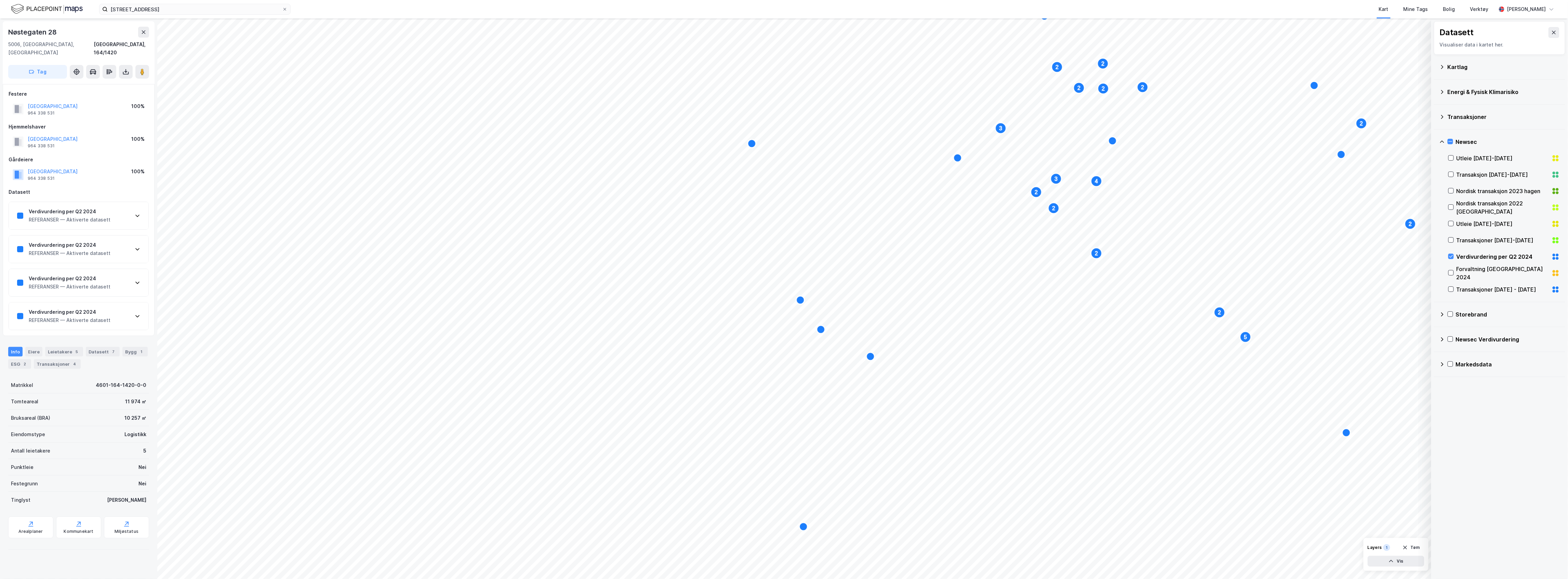
click at [93, 215] on div "REFERANSER — Aktiverte datasett" at bounding box center [69, 219] width 82 height 8
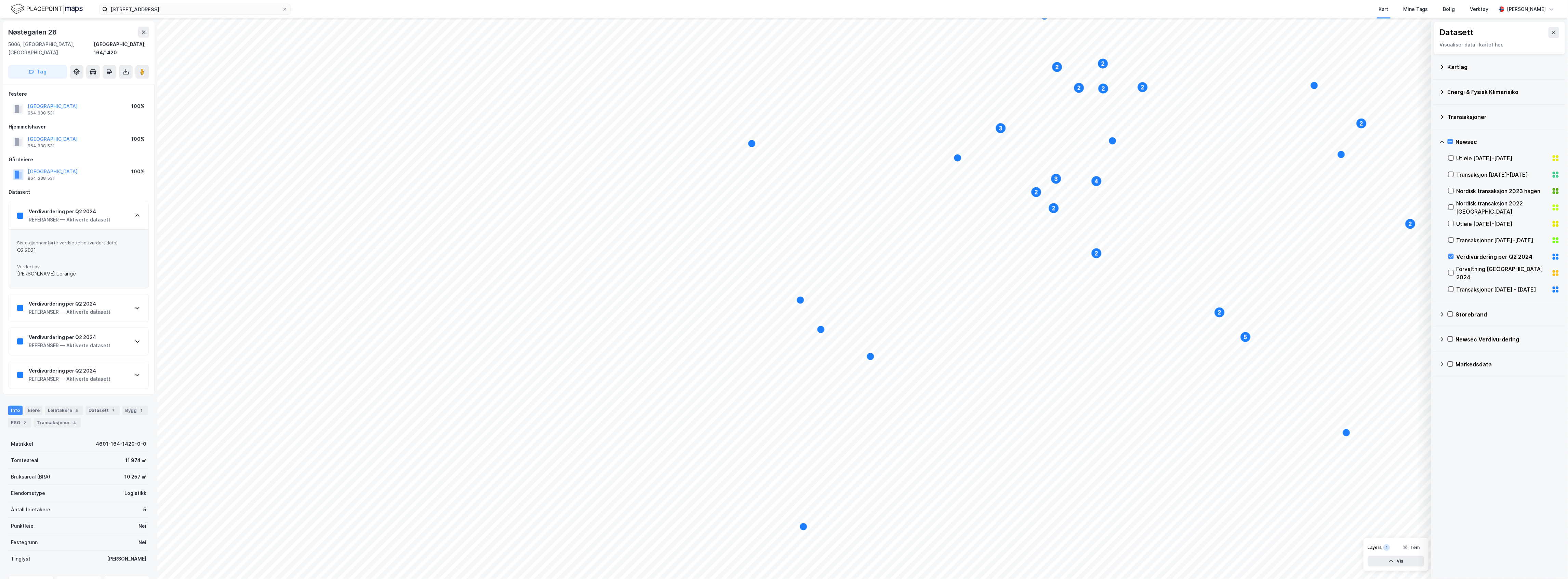
click at [93, 215] on div "REFERANSER — Aktiverte datasett" at bounding box center [69, 219] width 82 height 8
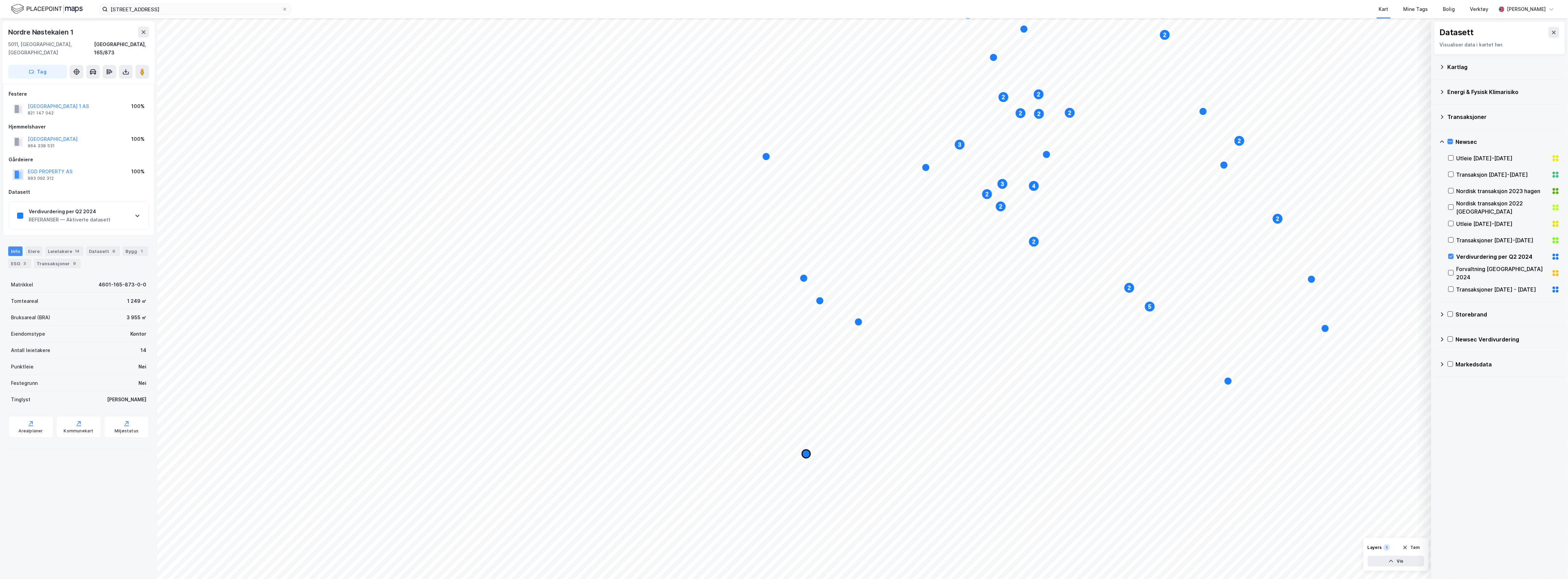
click at [808, 455] on icon "Map marker" at bounding box center [806, 453] width 8 height 8
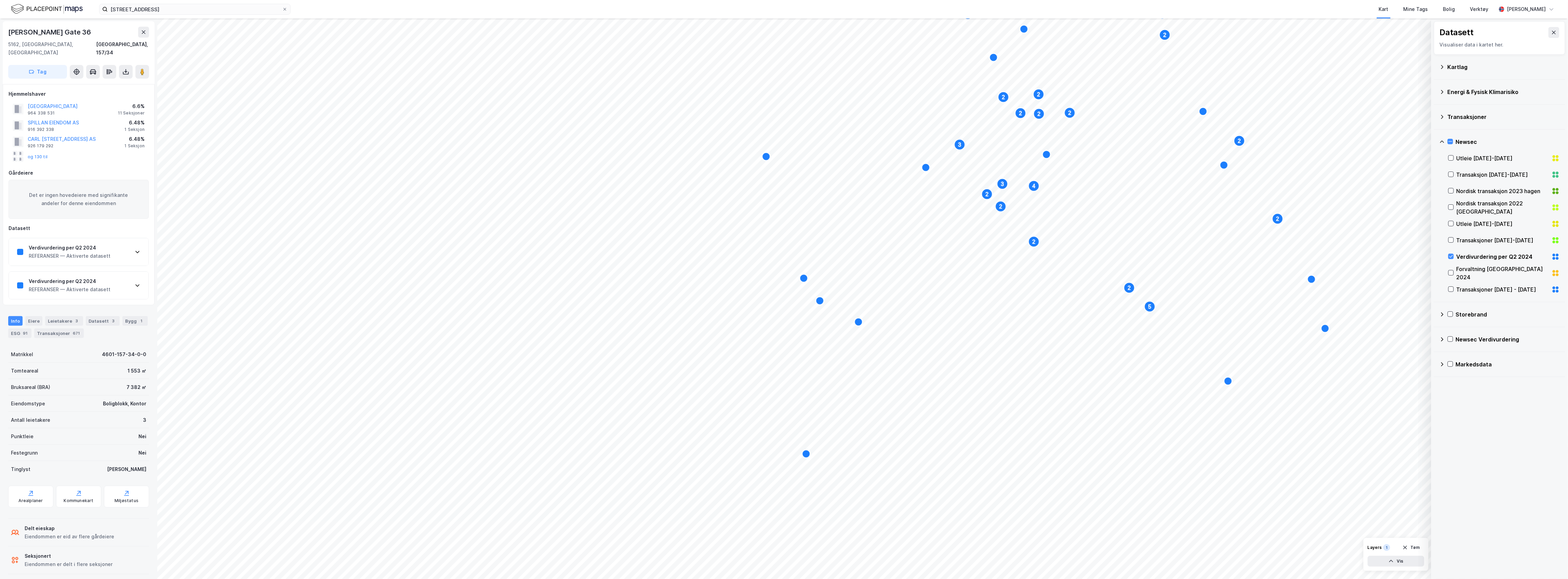
click at [104, 243] on div "Verdivurdering per Q2 2024" at bounding box center [69, 247] width 82 height 8
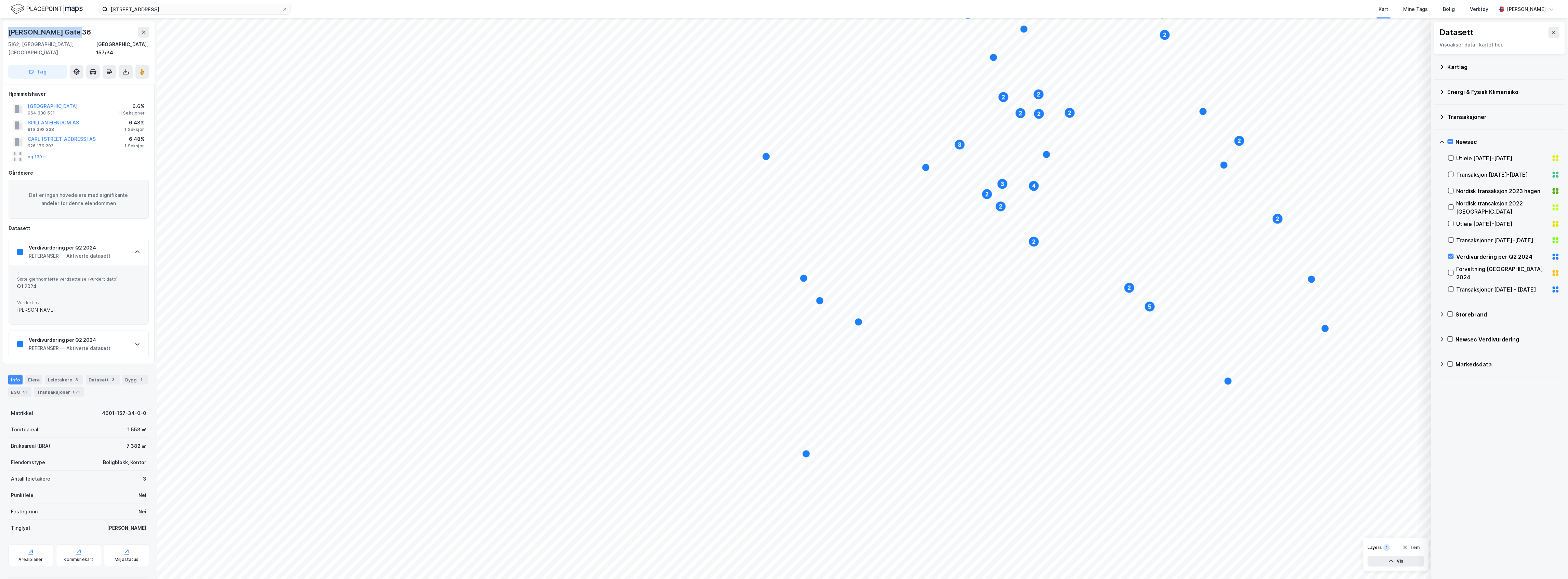
drag, startPoint x: 78, startPoint y: 33, endPoint x: 7, endPoint y: 35, distance: 71.0
click at [7, 35] on div "Carl [STREET_ADDRESS]" at bounding box center [78, 52] width 152 height 63
copy div "[PERSON_NAME] Gate 36"
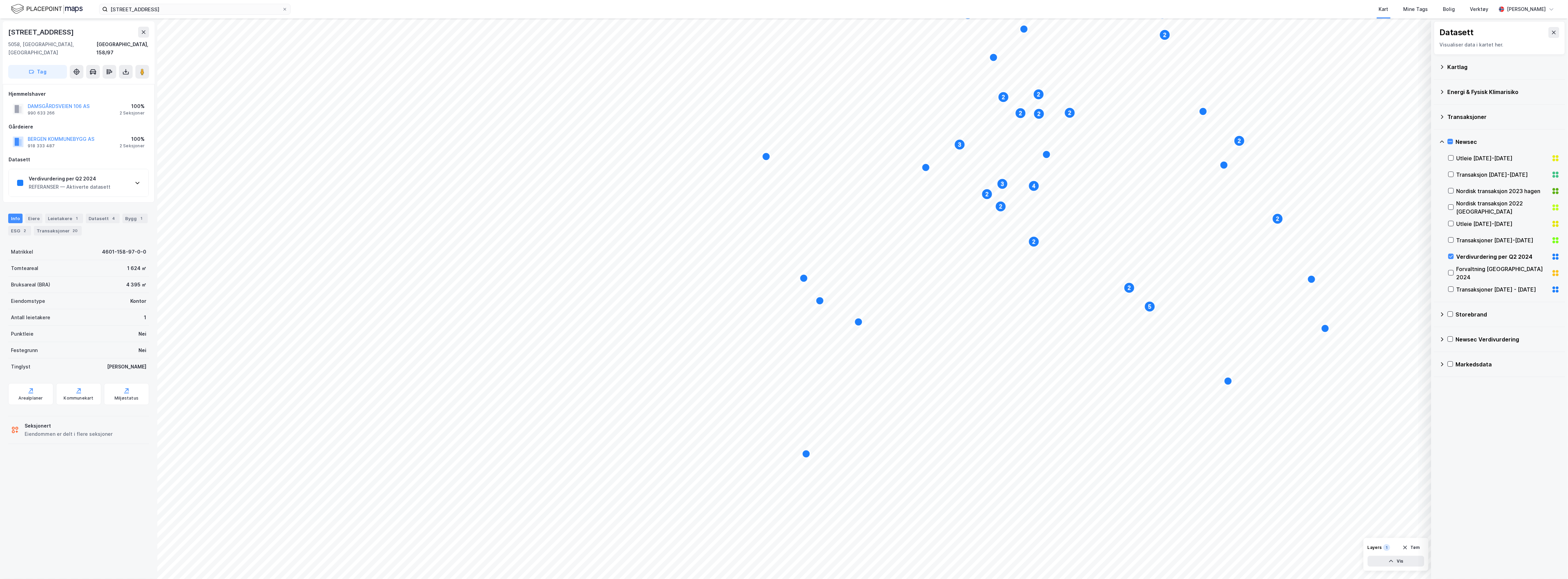
click at [103, 183] on div "REFERANSER — Aktiverte datasett" at bounding box center [69, 187] width 82 height 8
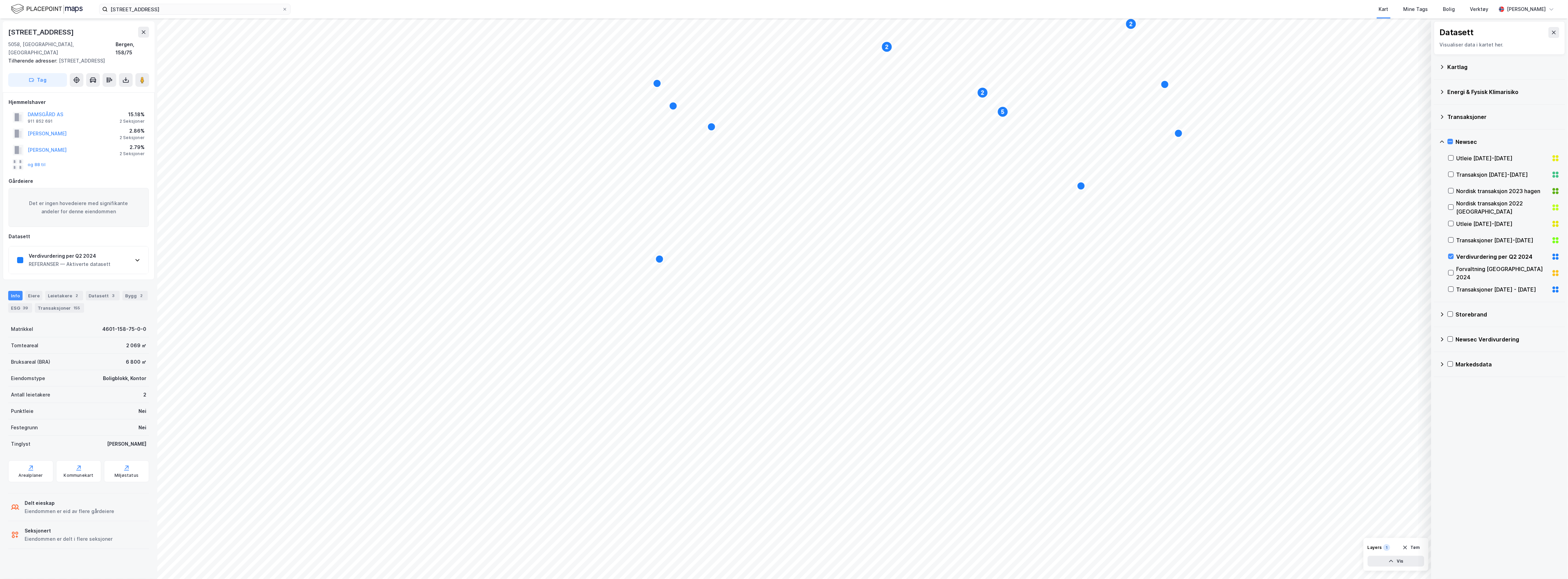
click at [100, 262] on div "Verdivurdering per Q2 2024 REFERANSER — Aktiverte datasett" at bounding box center [79, 260] width 139 height 27
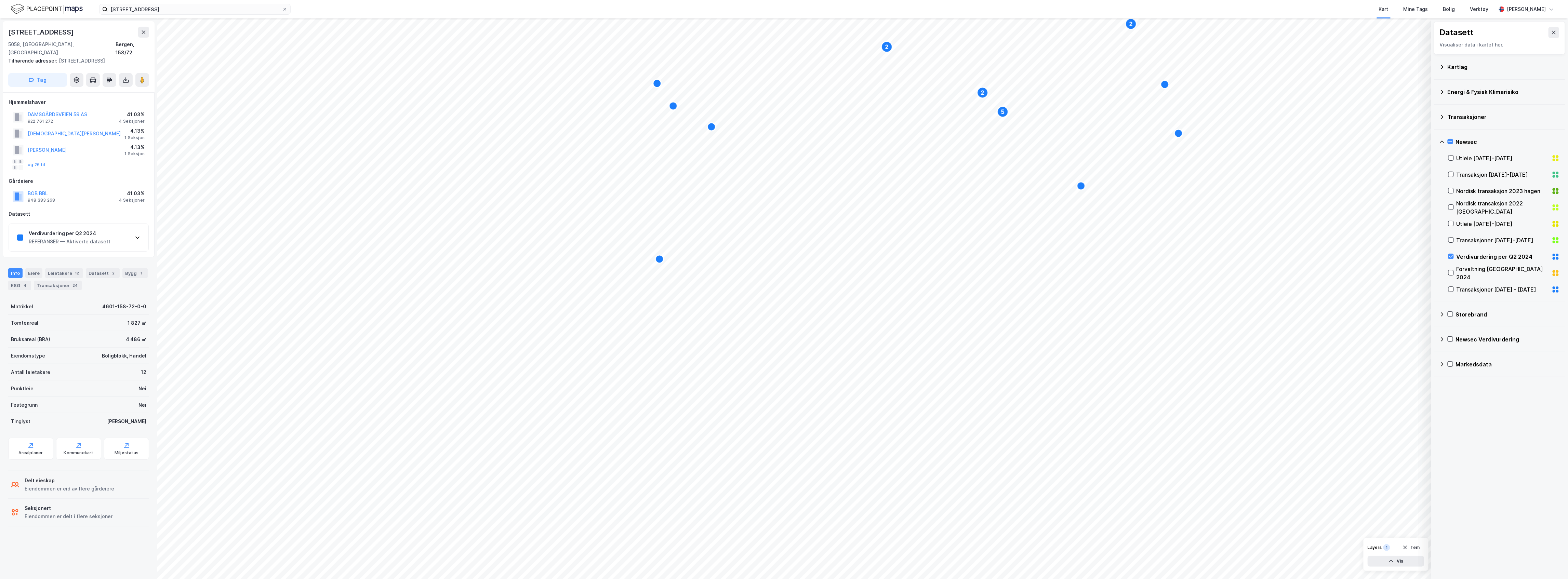
click at [84, 237] on div "REFERANSER — Aktiverte datasett" at bounding box center [69, 241] width 82 height 8
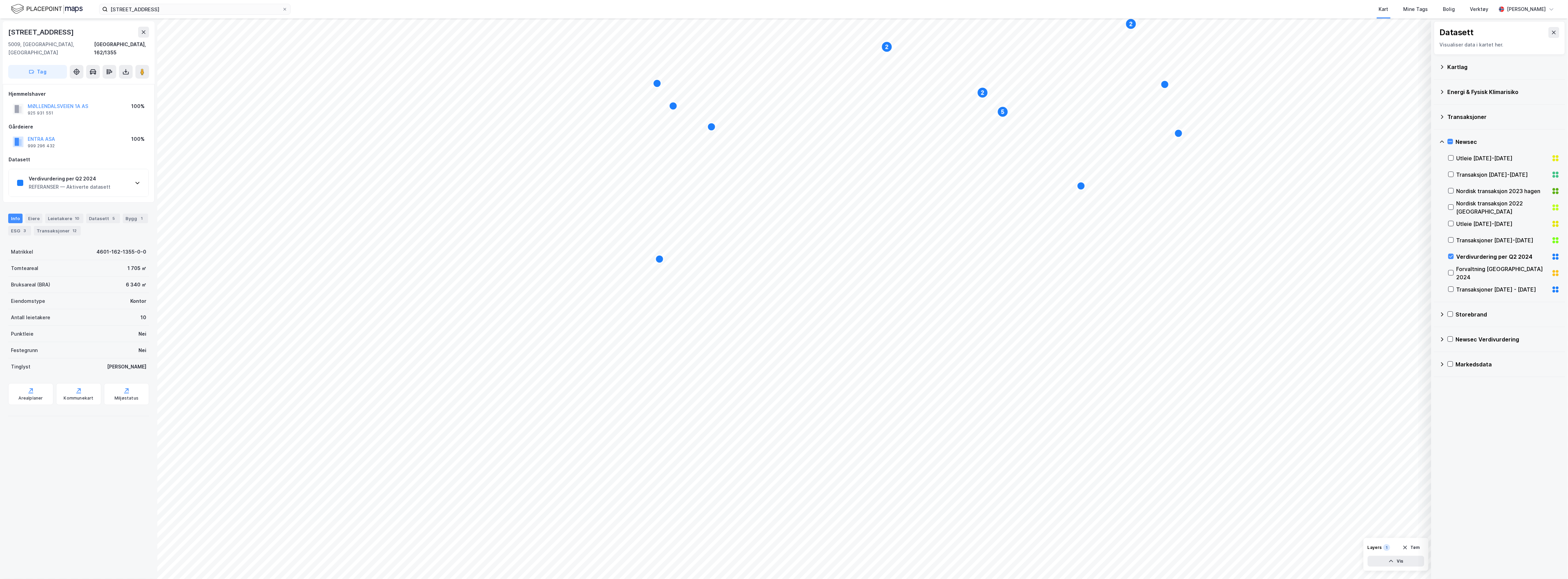
click at [74, 183] on div "REFERANSER — Aktiverte datasett" at bounding box center [69, 187] width 82 height 8
drag, startPoint x: 70, startPoint y: 33, endPoint x: 0, endPoint y: 32, distance: 70.0
click at [0, 32] on div "[STREET_ADDRESS], [GEOGRAPHIC_DATA], 162/1355 Tag Hjemmelshaver [GEOGRAPHIC_DAT…" at bounding box center [79, 298] width 157 height 560
copy div "[STREET_ADDRESS]"
